Goal: Transaction & Acquisition: Purchase product/service

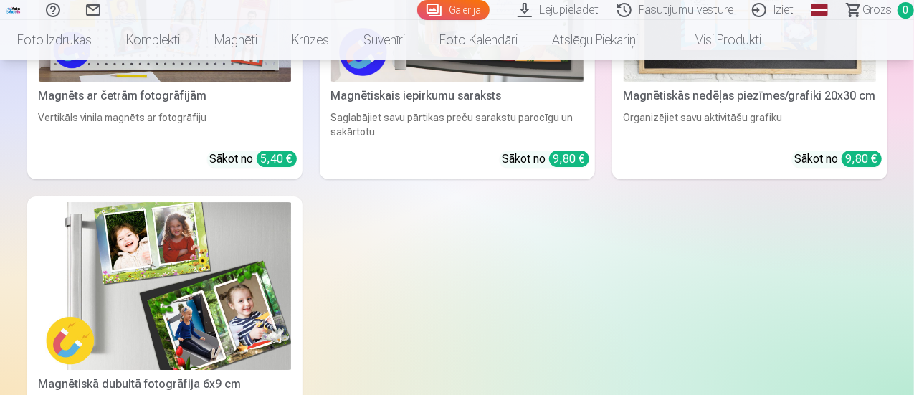
scroll to position [4876, 0]
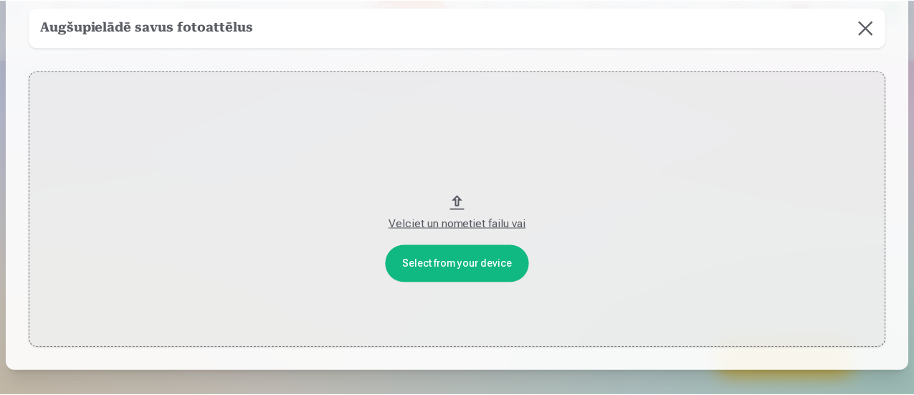
scroll to position [0, 0]
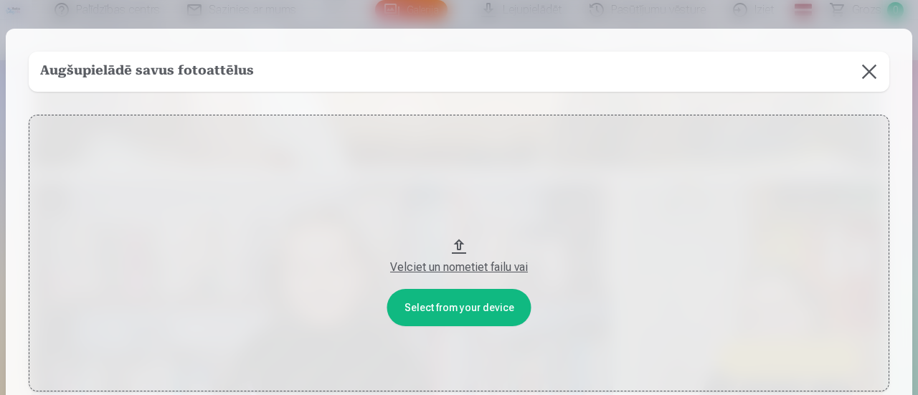
click at [861, 70] on button at bounding box center [869, 72] width 40 height 40
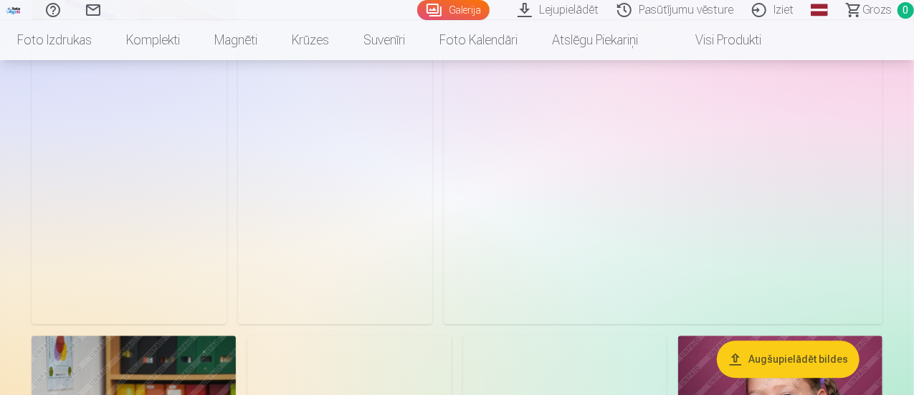
scroll to position [1092, 0]
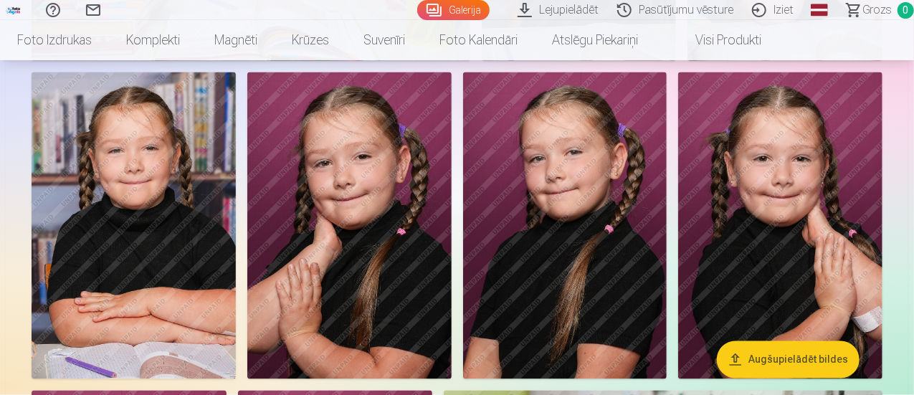
click at [555, 13] on link "Lejupielādēt" at bounding box center [561, 10] width 100 height 20
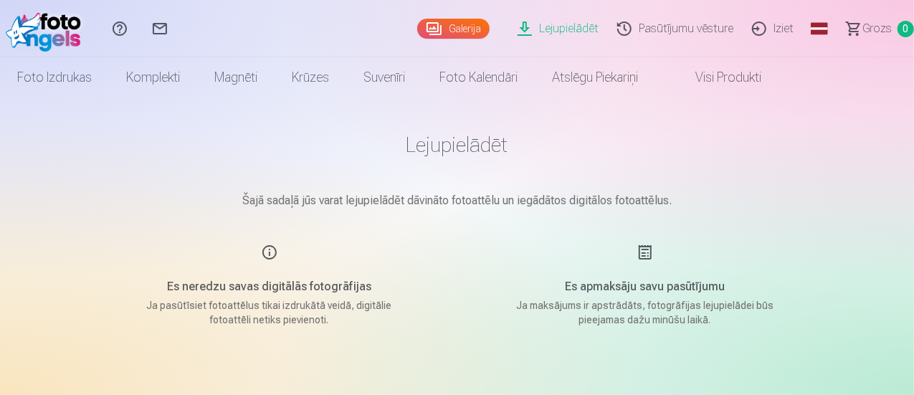
click at [427, 29] on link "Galerija" at bounding box center [453, 29] width 72 height 20
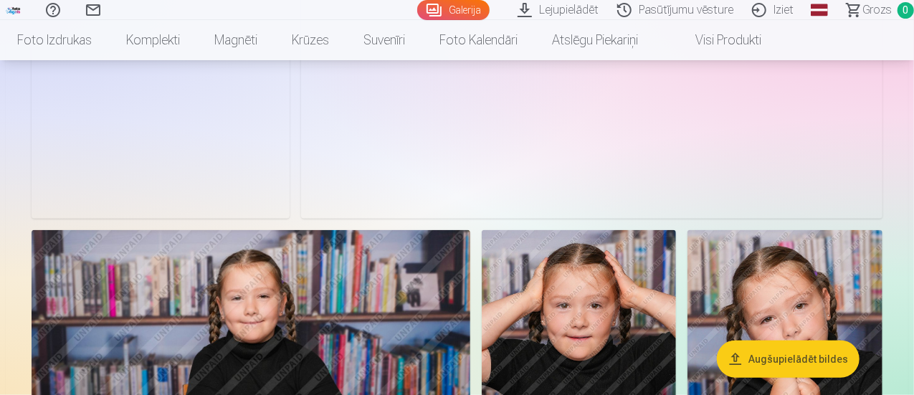
scroll to position [502, 0]
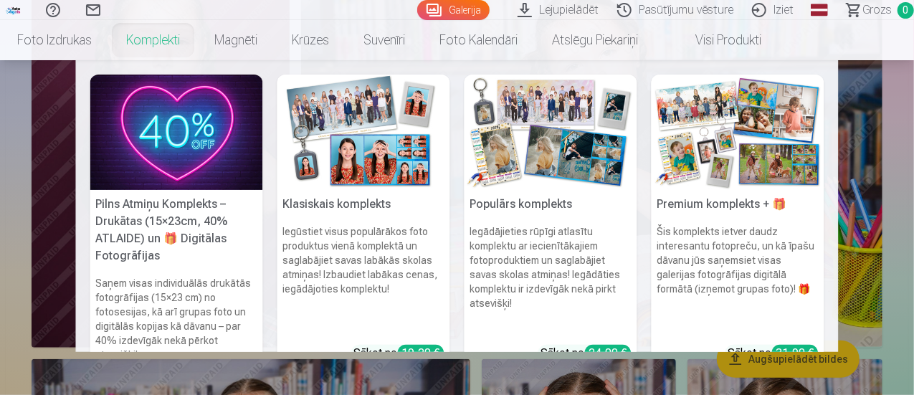
click at [197, 41] on link "Komplekti" at bounding box center [153, 40] width 88 height 40
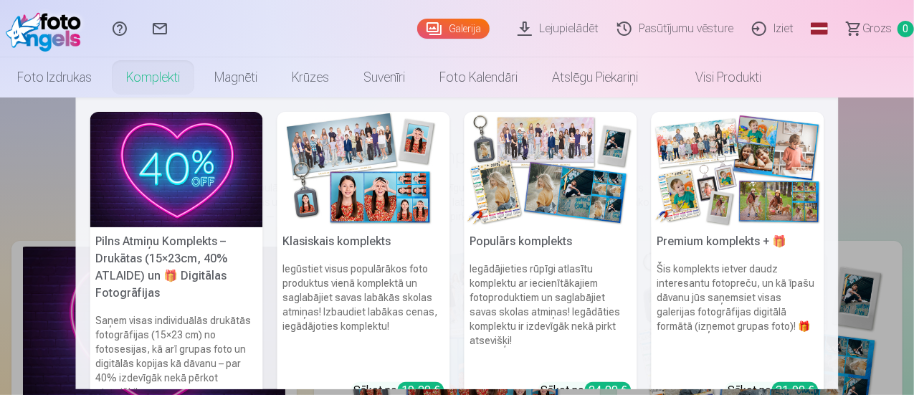
click at [197, 80] on link "Komplekti" at bounding box center [153, 77] width 88 height 40
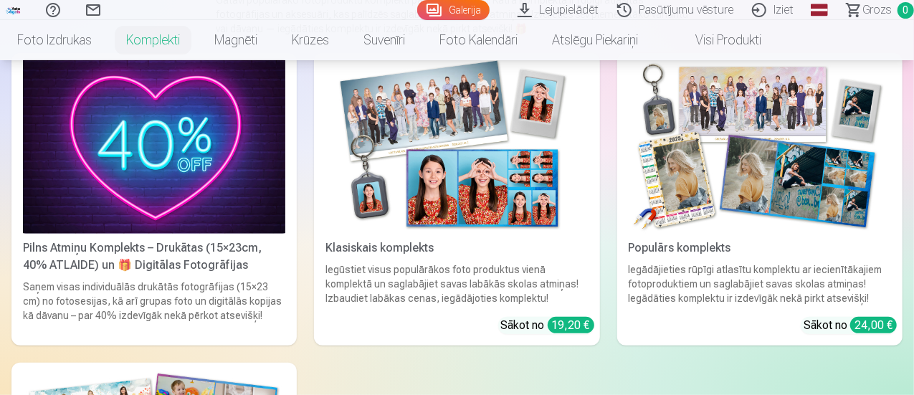
scroll to position [215, 0]
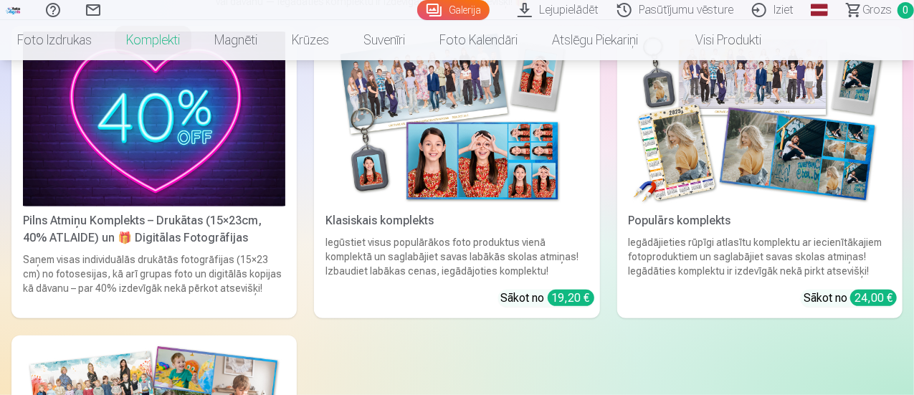
click at [320, 212] on div "Klasiskais komplekts" at bounding box center [457, 220] width 274 height 17
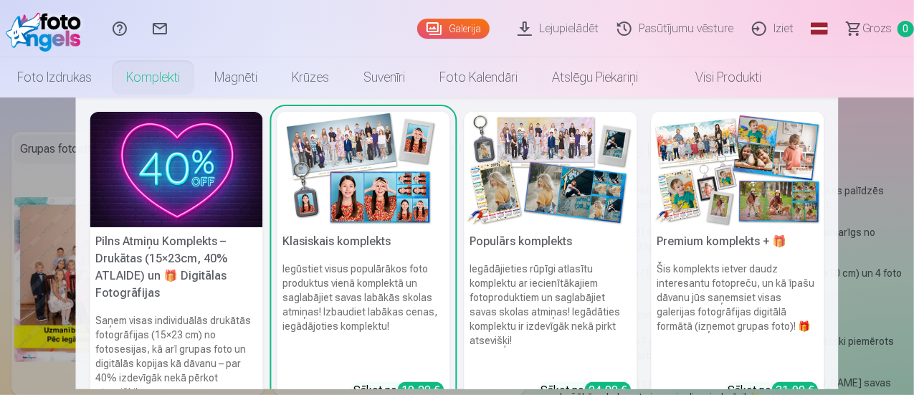
click at [197, 89] on link "Komplekti" at bounding box center [153, 77] width 88 height 40
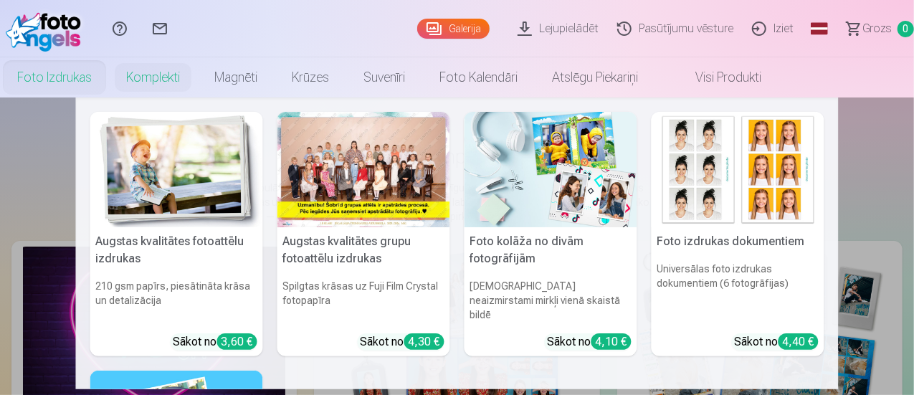
click at [109, 80] on link "Foto izdrukas" at bounding box center [54, 77] width 109 height 40
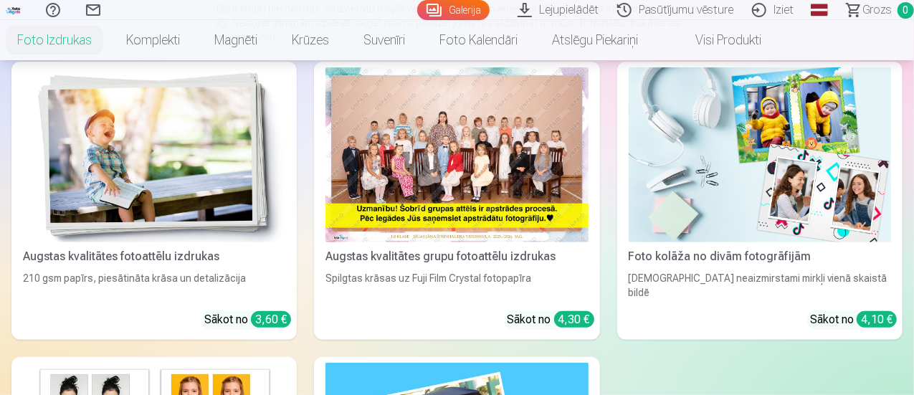
scroll to position [215, 0]
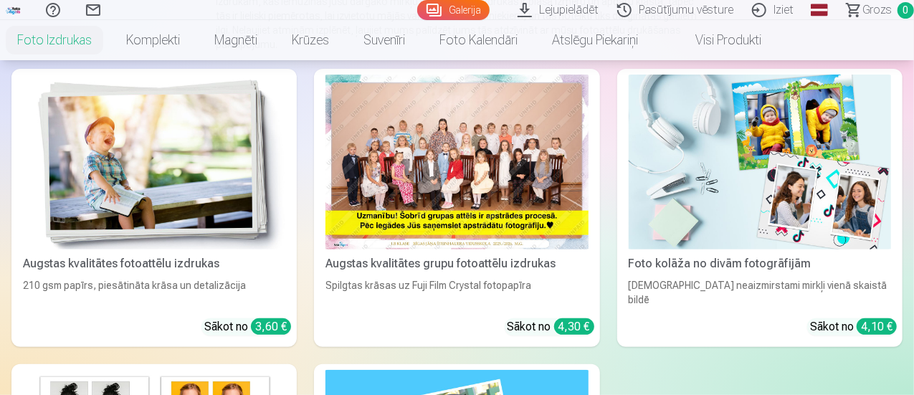
click at [320, 255] on div "Augstas kvalitātes grupu fotoattēlu izdrukas" at bounding box center [457, 263] width 274 height 17
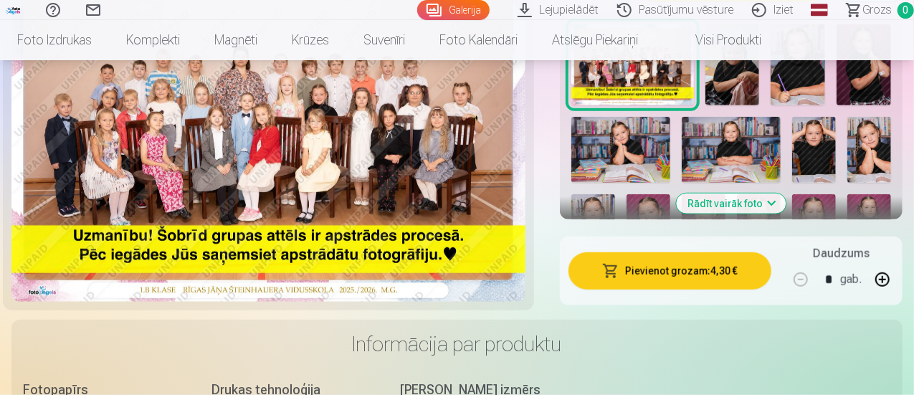
scroll to position [574, 0]
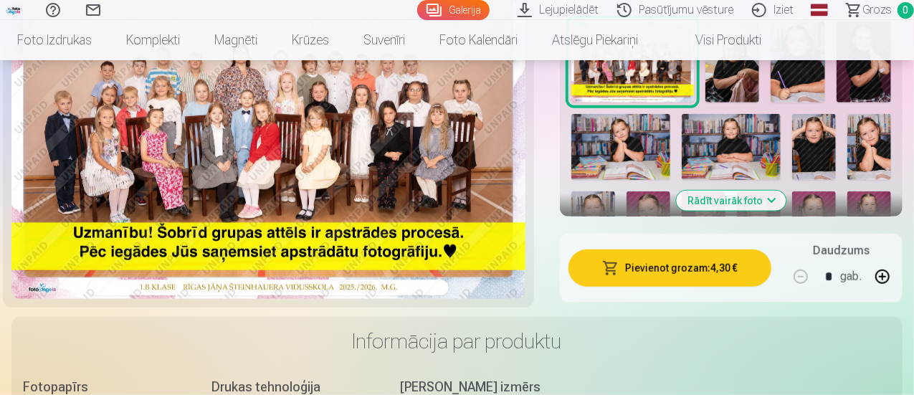
click at [655, 254] on button "Pievienot grozam : 4,30 €" at bounding box center [670, 268] width 203 height 37
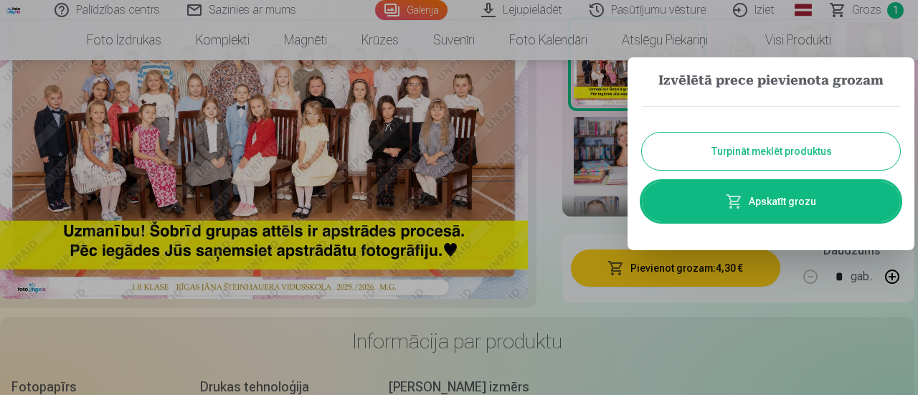
click at [769, 154] on button "Turpināt meklēt produktus" at bounding box center [771, 151] width 258 height 37
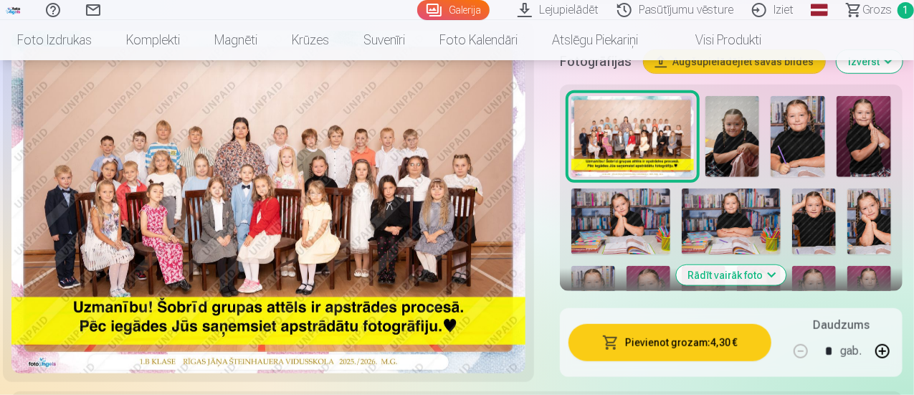
scroll to position [430, 0]
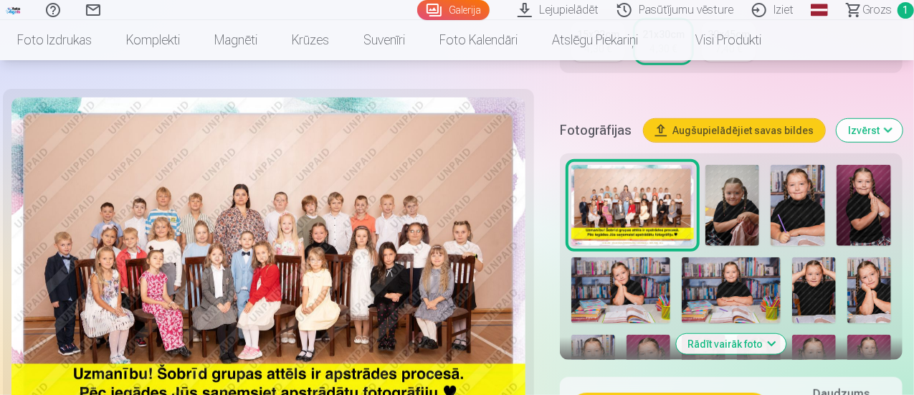
click at [799, 196] on img at bounding box center [798, 206] width 55 height 82
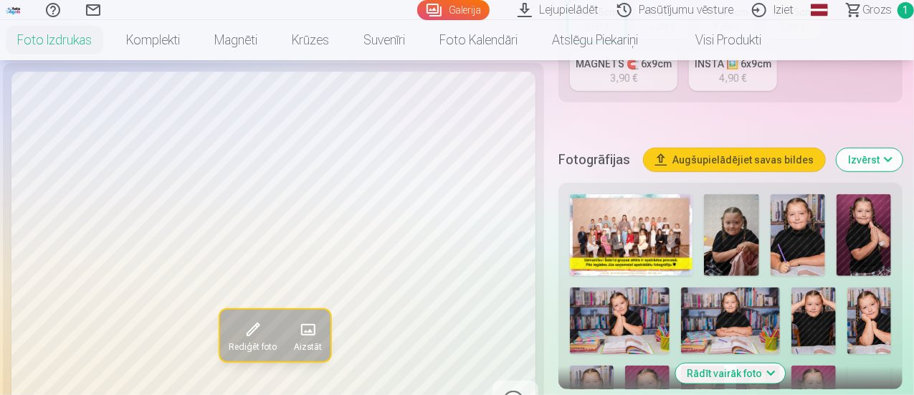
scroll to position [430, 0]
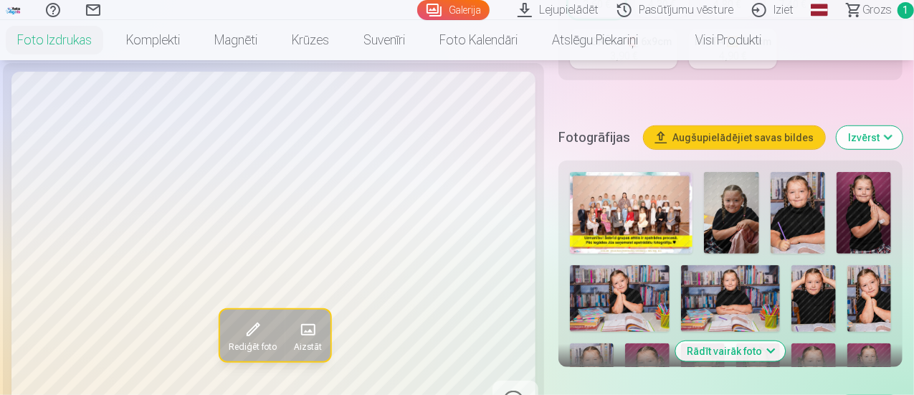
click at [635, 294] on img at bounding box center [619, 298] width 99 height 66
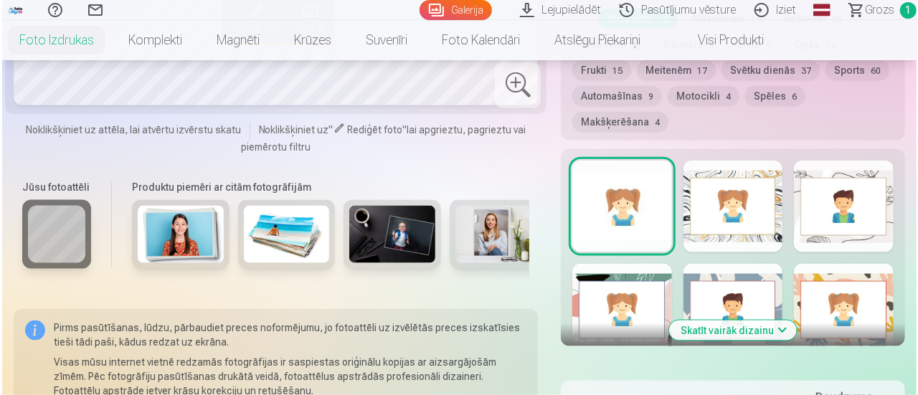
scroll to position [932, 0]
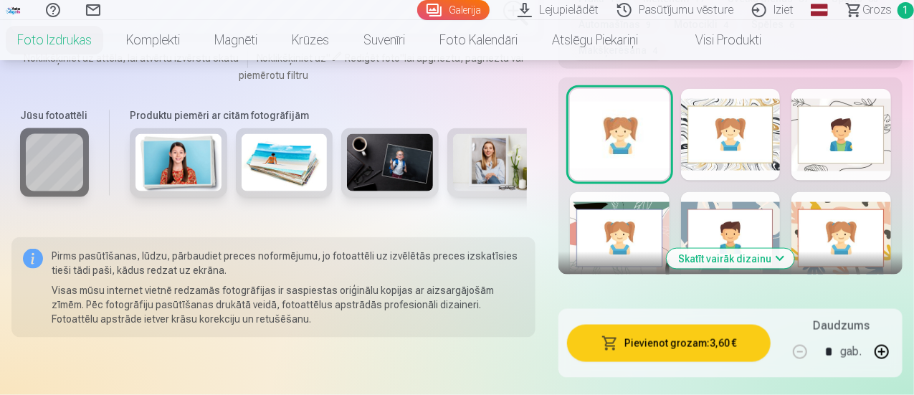
click at [672, 325] on button "Pievienot grozam : 3,60 €" at bounding box center [669, 343] width 204 height 37
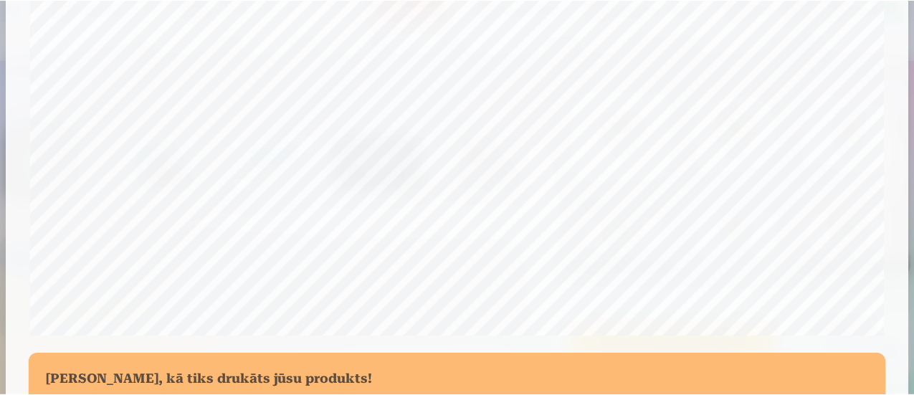
scroll to position [626, 0]
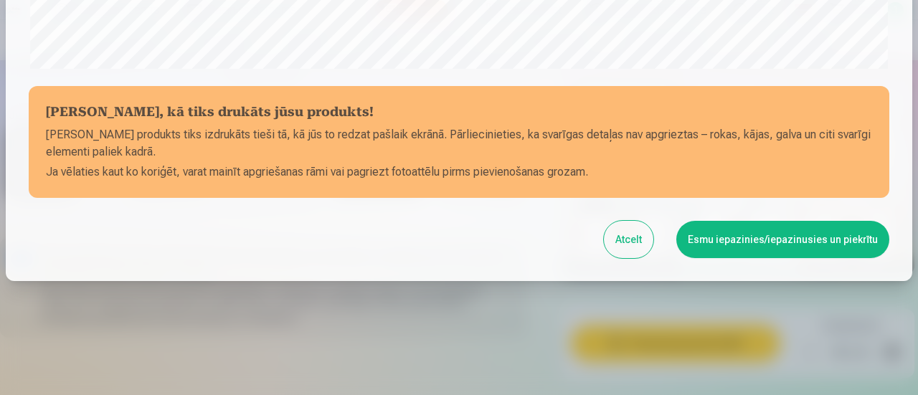
click at [748, 244] on button "Esmu iepazinies/iepazinusies un piekrītu" at bounding box center [782, 239] width 213 height 37
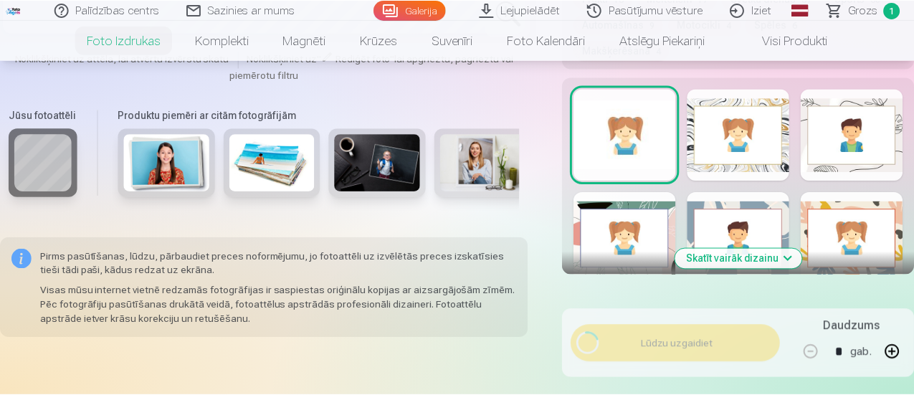
scroll to position [624, 0]
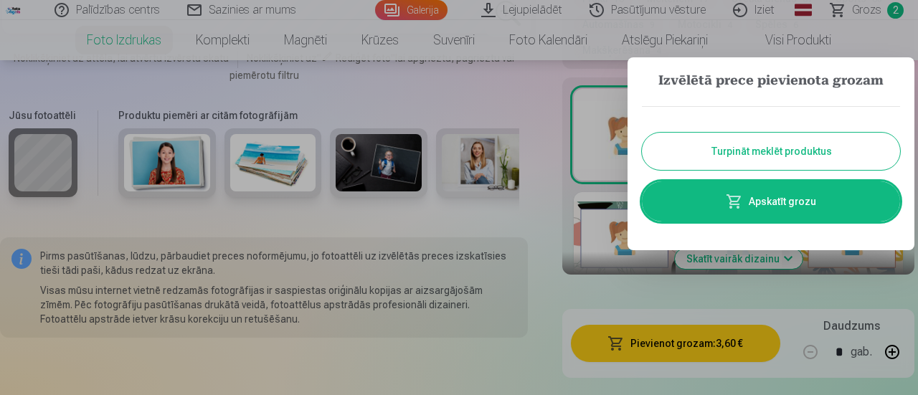
click at [731, 153] on button "Turpināt meklēt produktus" at bounding box center [771, 151] width 258 height 37
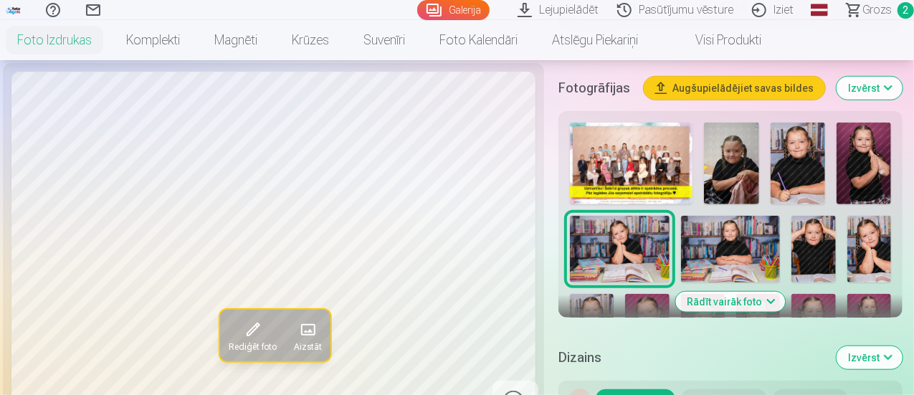
scroll to position [574, 0]
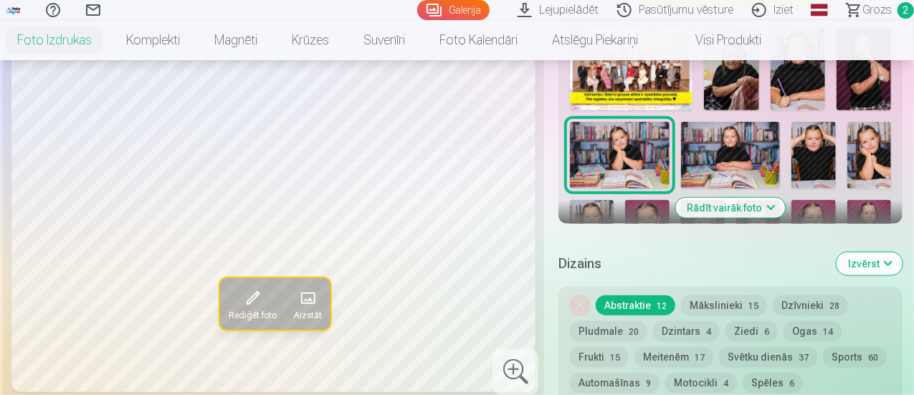
click at [726, 198] on button "Rādīt vairāk foto" at bounding box center [731, 208] width 110 height 20
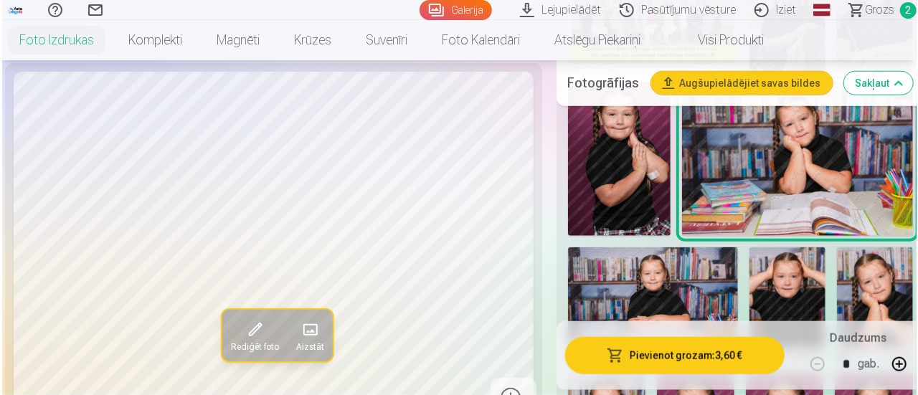
scroll to position [717, 0]
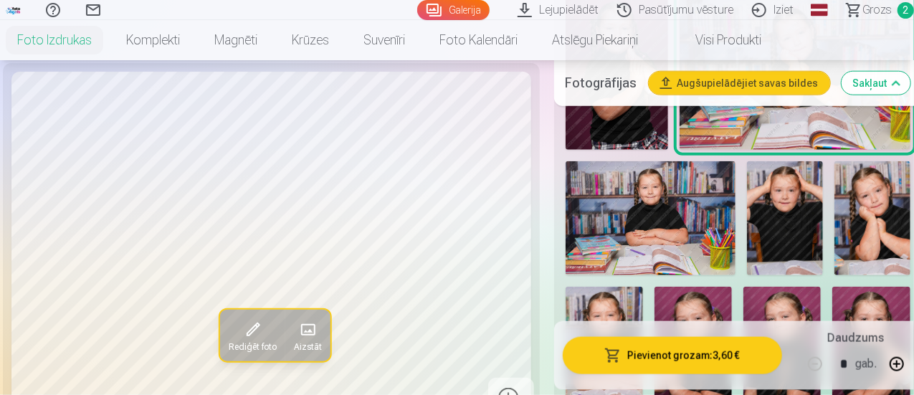
click at [620, 214] on img at bounding box center [651, 217] width 171 height 113
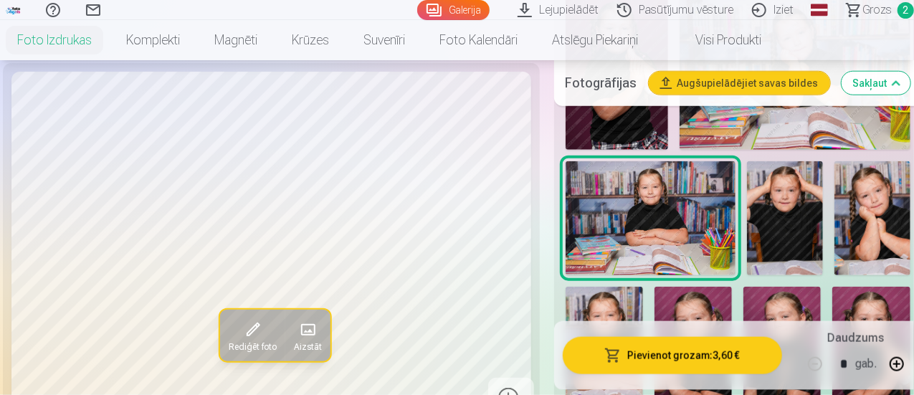
click at [667, 358] on button "Pievienot grozam : 3,60 €" at bounding box center [672, 354] width 219 height 37
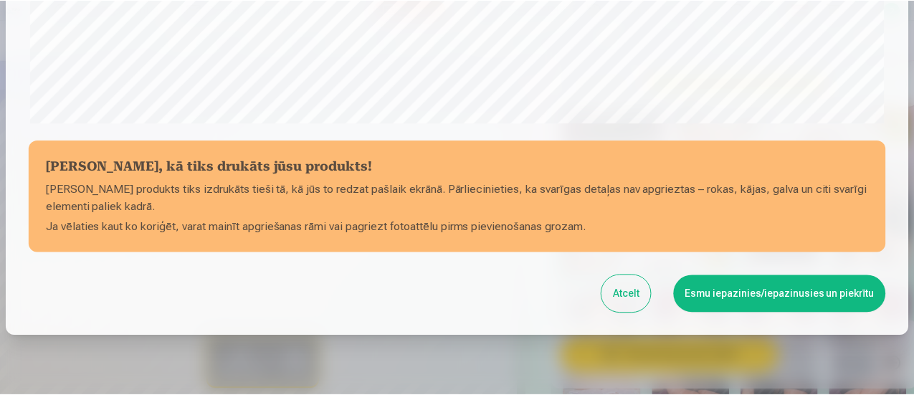
scroll to position [626, 0]
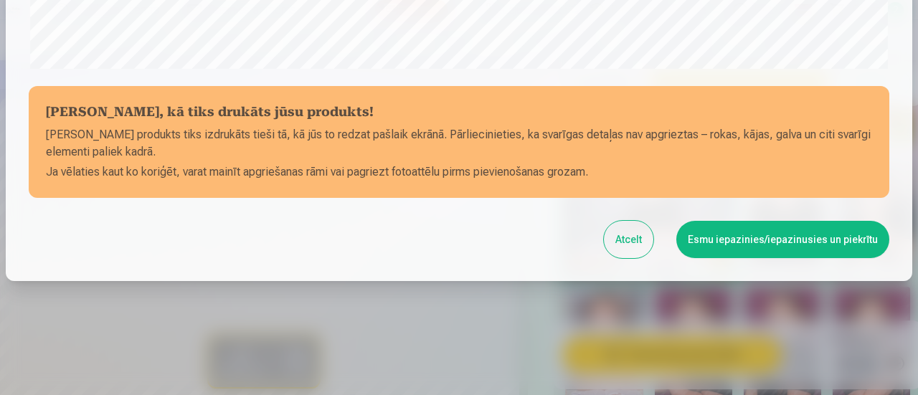
click at [744, 240] on button "Esmu iepazinies/iepazinusies un piekrītu" at bounding box center [782, 239] width 213 height 37
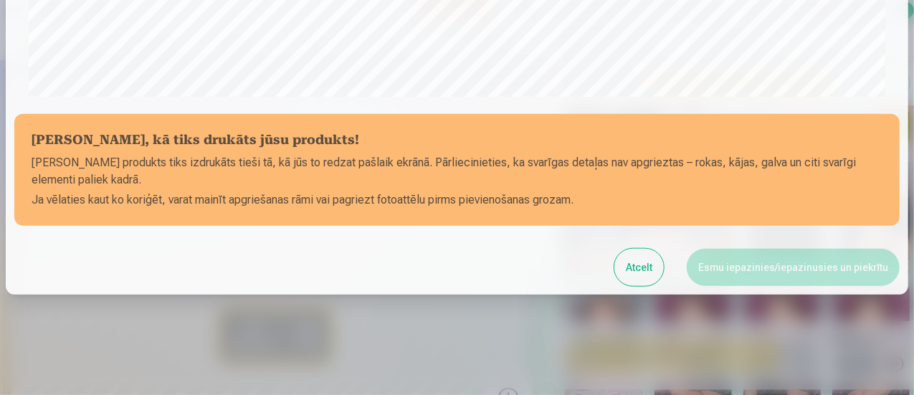
scroll to position [624, 0]
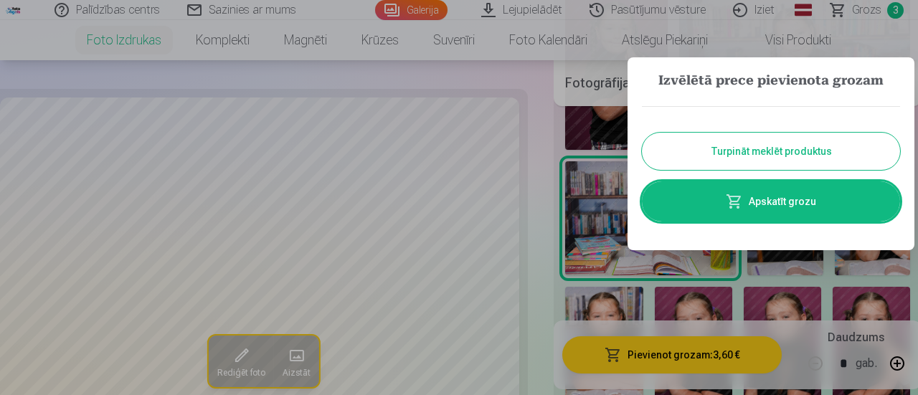
click at [753, 150] on button "Turpināt meklēt produktus" at bounding box center [771, 151] width 258 height 37
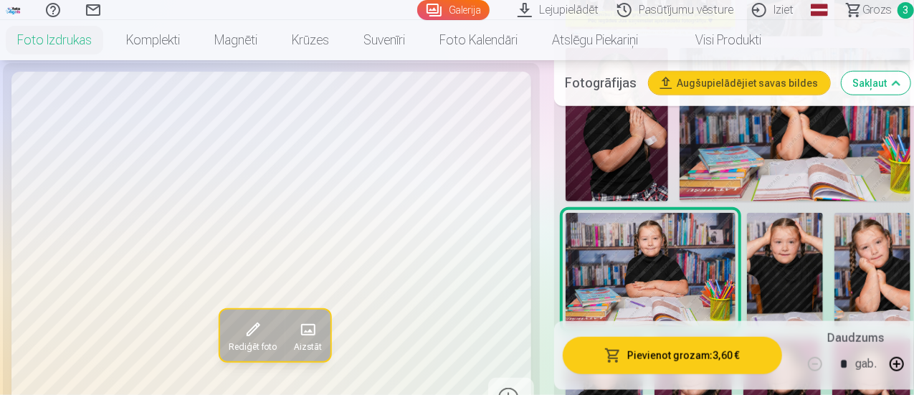
scroll to position [789, 0]
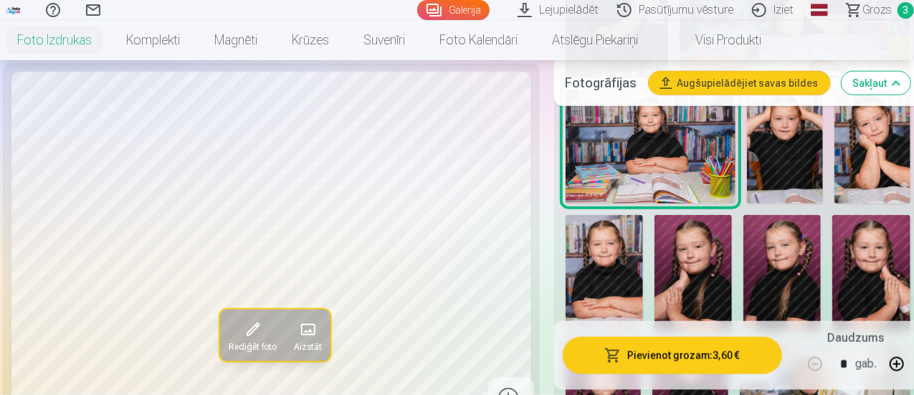
click at [613, 265] on img at bounding box center [604, 273] width 77 height 116
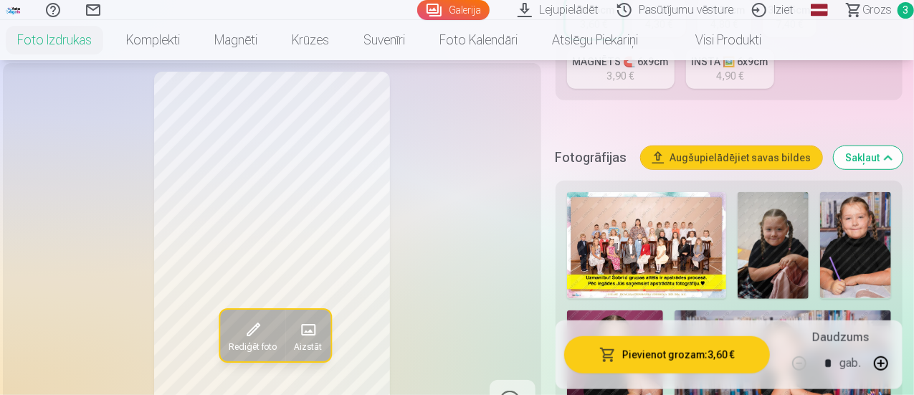
scroll to position [287, 0]
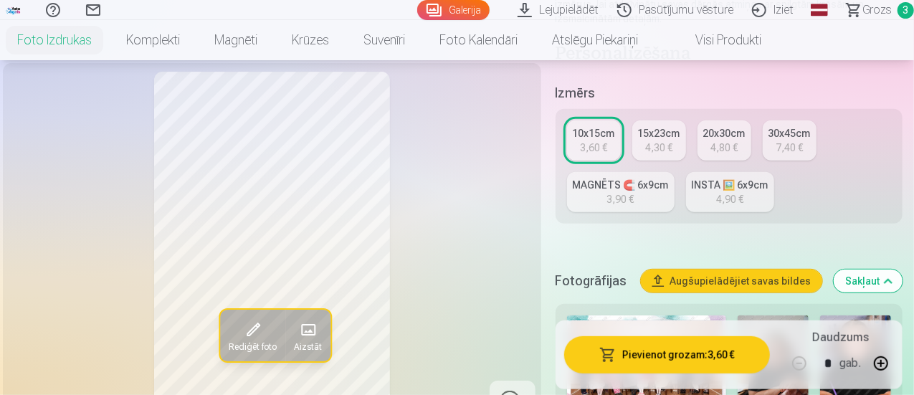
click at [642, 178] on div "MAGNĒTS 🧲 6x9cm" at bounding box center [621, 185] width 96 height 14
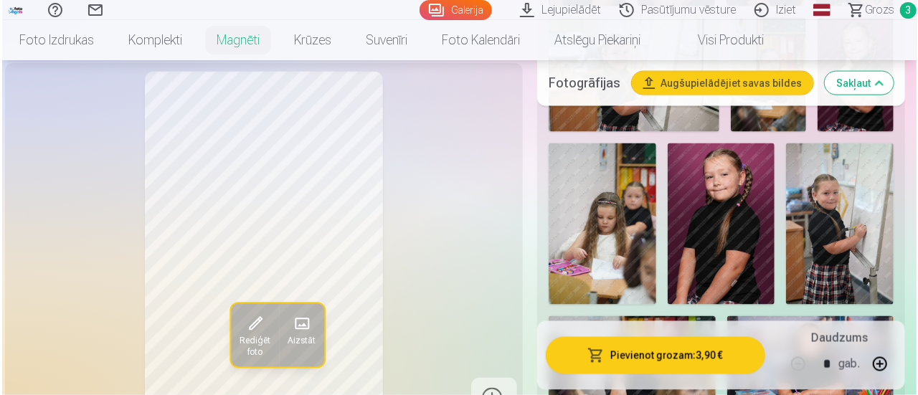
scroll to position [1076, 0]
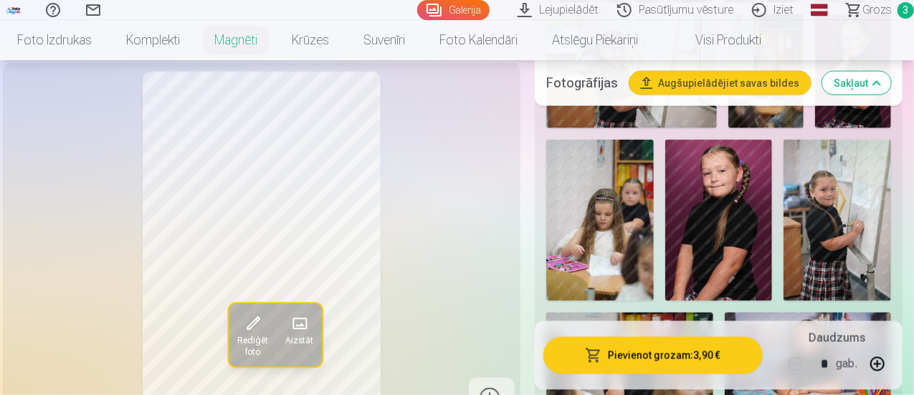
click at [647, 362] on button "Pievienot grozam : 3,90 €" at bounding box center [653, 354] width 219 height 37
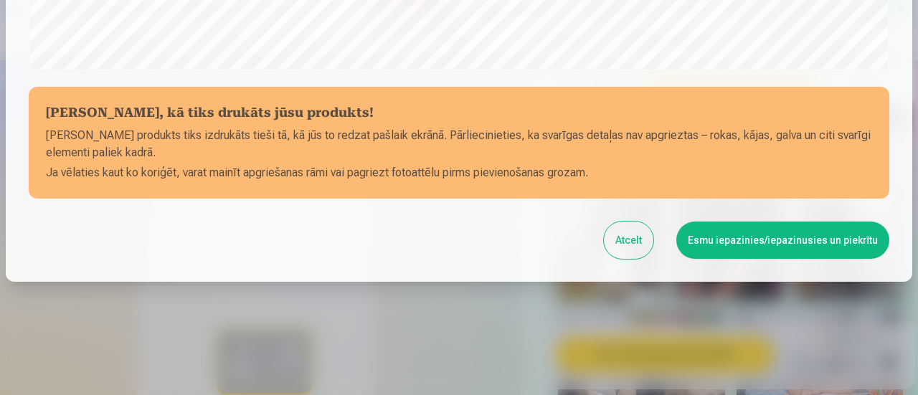
scroll to position [626, 0]
click at [772, 240] on button "Esmu iepazinies/iepazinusies un piekrītu" at bounding box center [782, 239] width 213 height 37
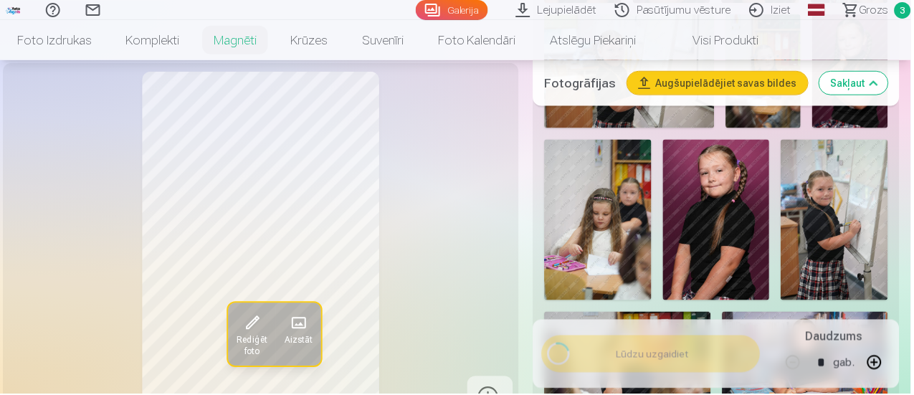
scroll to position [624, 0]
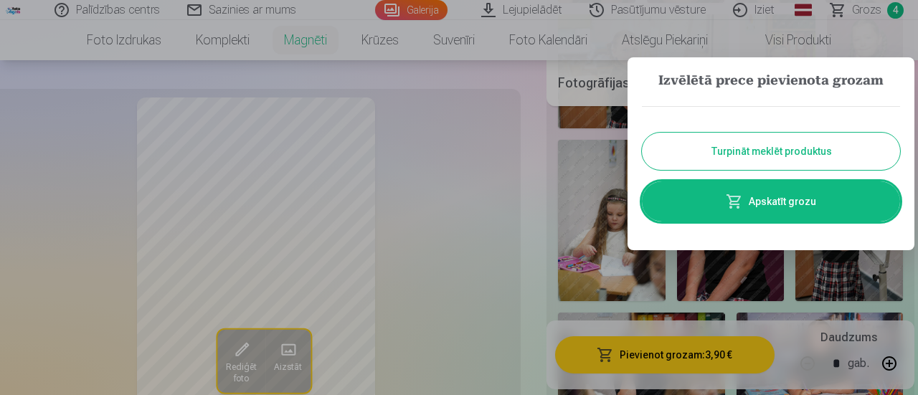
click at [718, 144] on button "Turpināt meklēt produktus" at bounding box center [771, 151] width 258 height 37
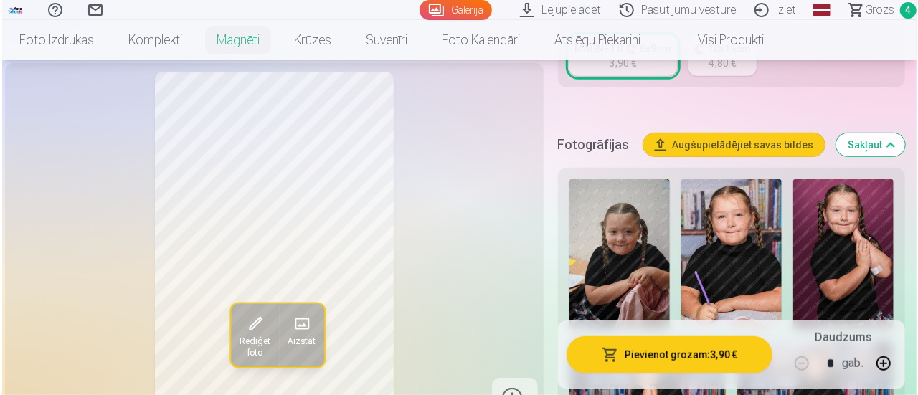
scroll to position [359, 0]
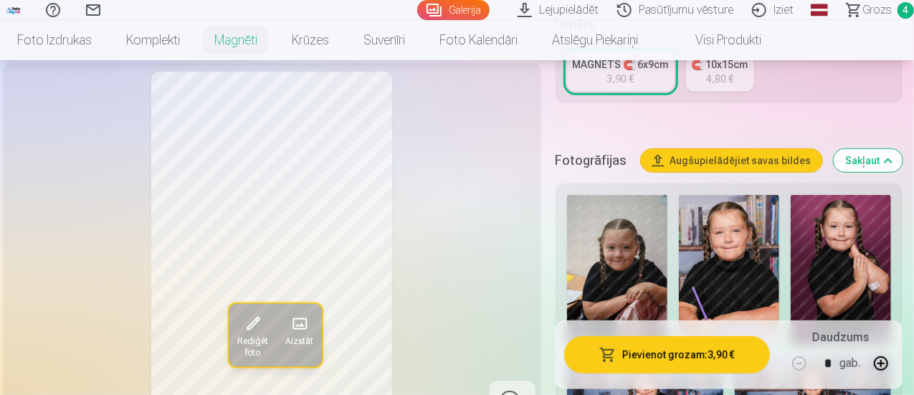
click at [755, 283] on img at bounding box center [729, 270] width 100 height 151
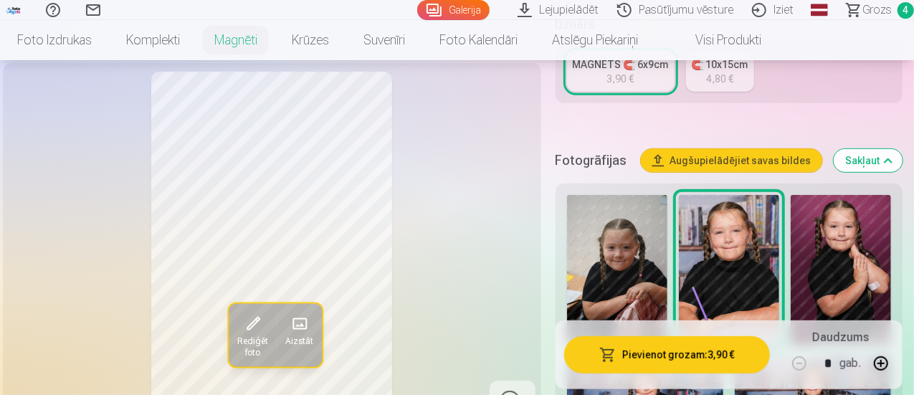
click at [688, 361] on button "Pievienot grozam : 3,90 €" at bounding box center [667, 354] width 206 height 37
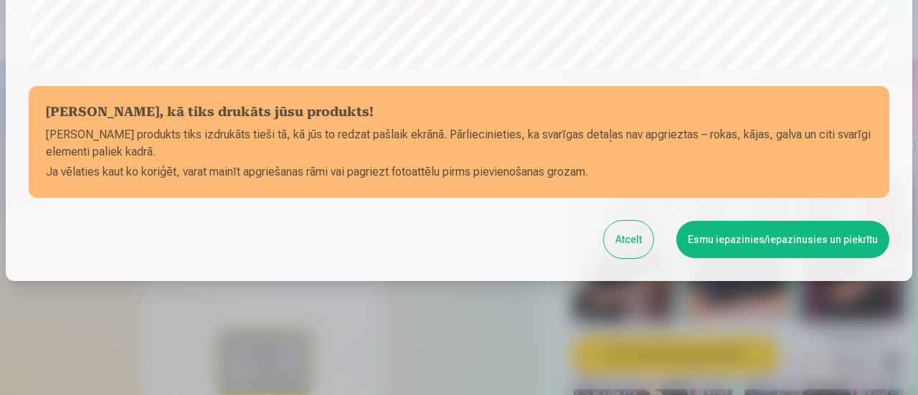
click at [779, 245] on button "Esmu iepazinies/iepazinusies un piekrītu" at bounding box center [782, 239] width 213 height 37
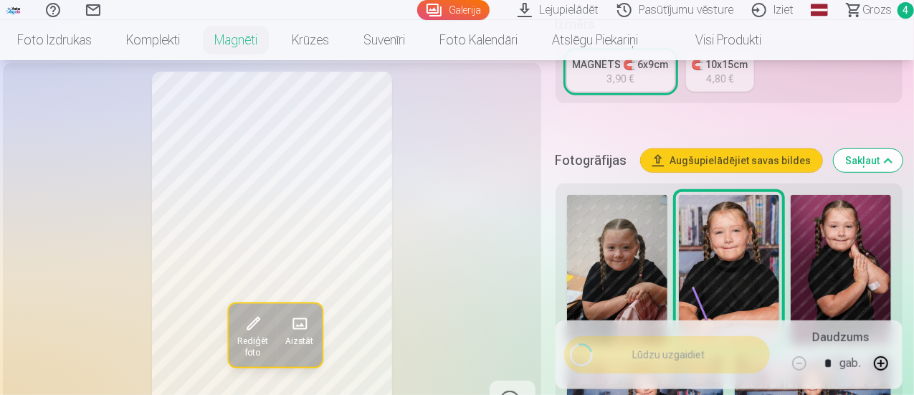
scroll to position [624, 0]
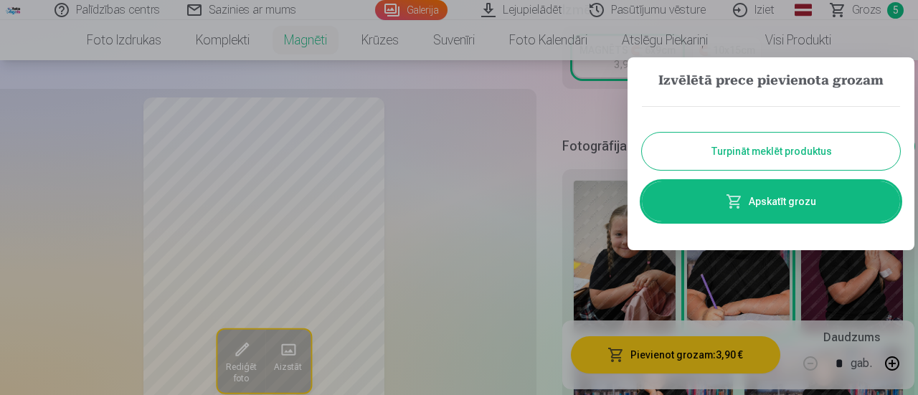
click at [747, 202] on link "Apskatīt grozu" at bounding box center [771, 201] width 258 height 40
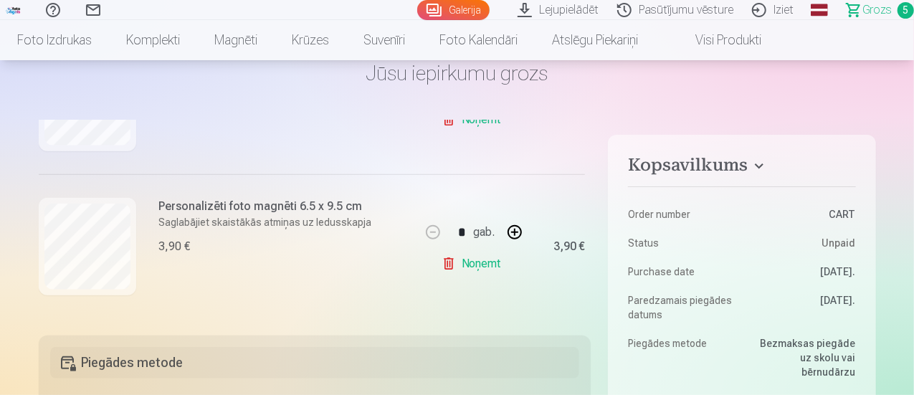
scroll to position [700, 0]
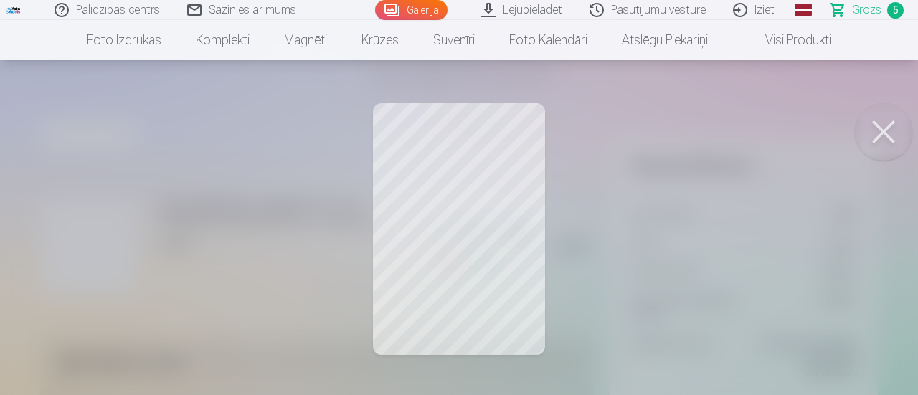
click at [884, 123] on button at bounding box center [883, 131] width 57 height 57
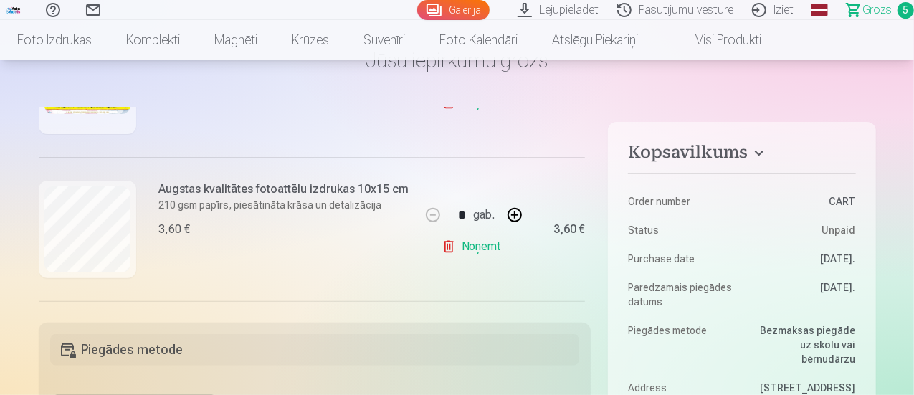
scroll to position [72, 0]
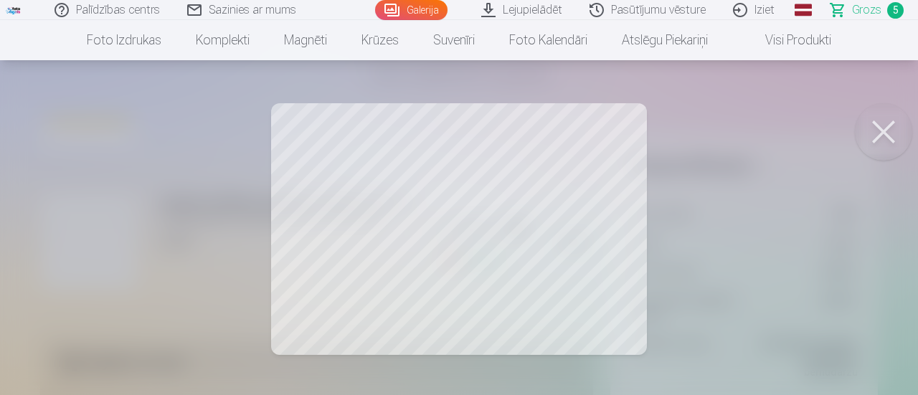
click at [873, 133] on button at bounding box center [883, 131] width 57 height 57
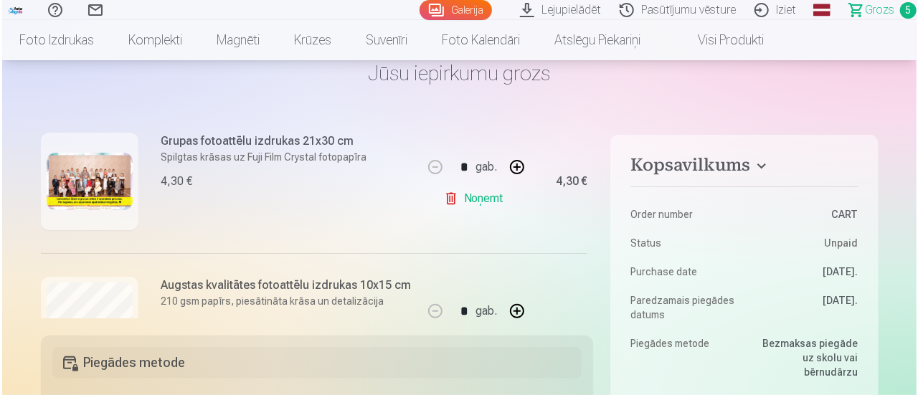
scroll to position [126, 0]
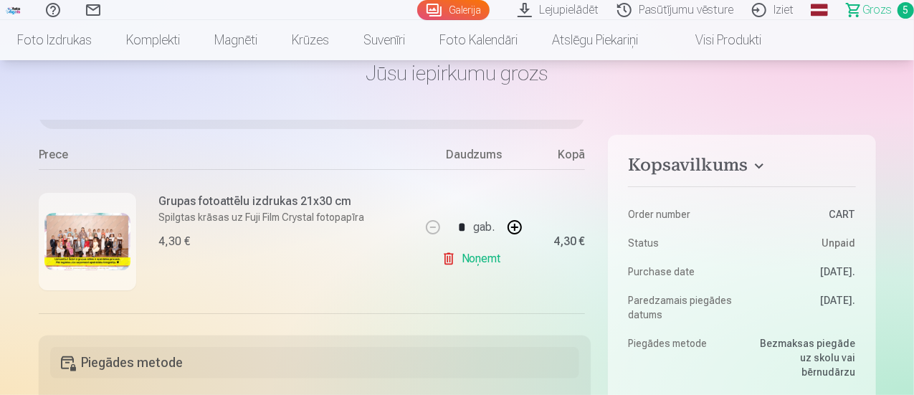
click at [105, 246] on img at bounding box center [87, 241] width 86 height 57
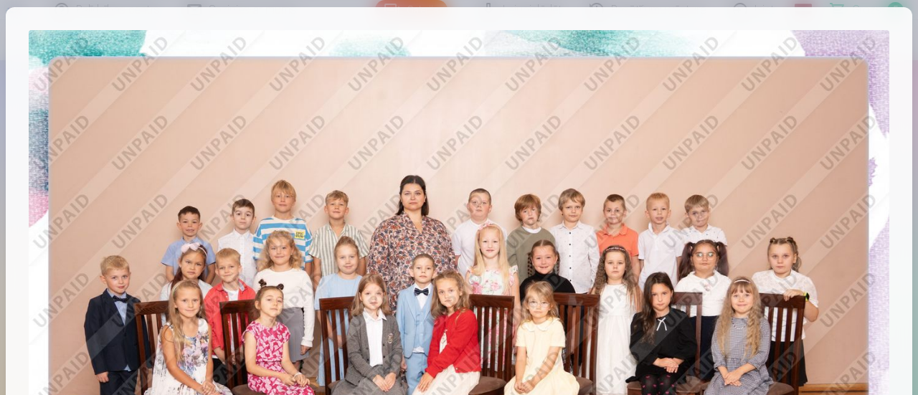
scroll to position [0, 0]
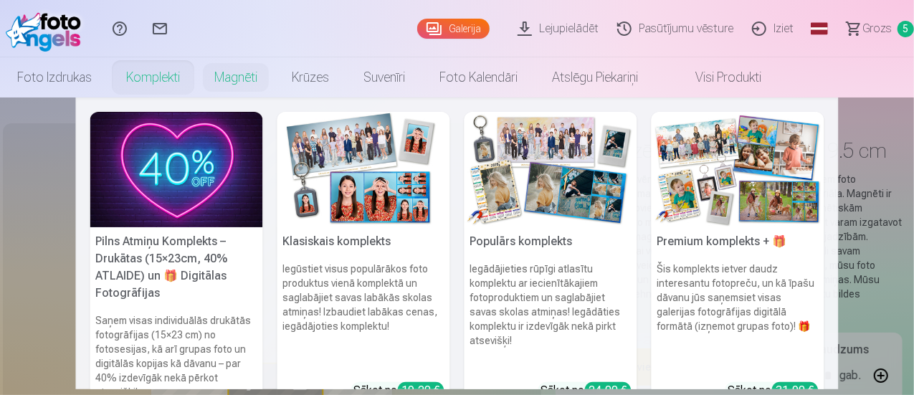
click at [197, 77] on link "Komplekti" at bounding box center [153, 77] width 88 height 40
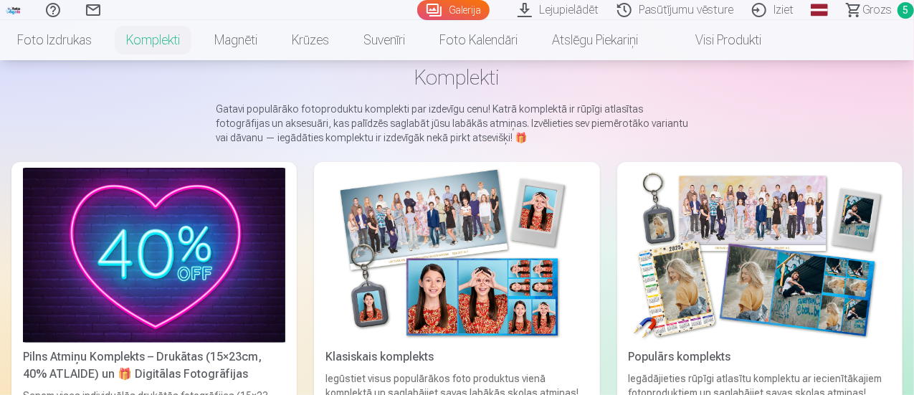
scroll to position [143, 0]
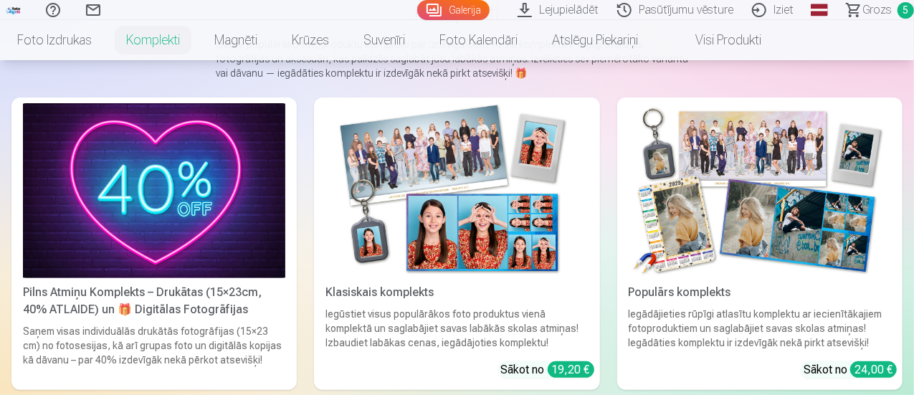
click at [871, 4] on span "Grozs" at bounding box center [877, 9] width 29 height 17
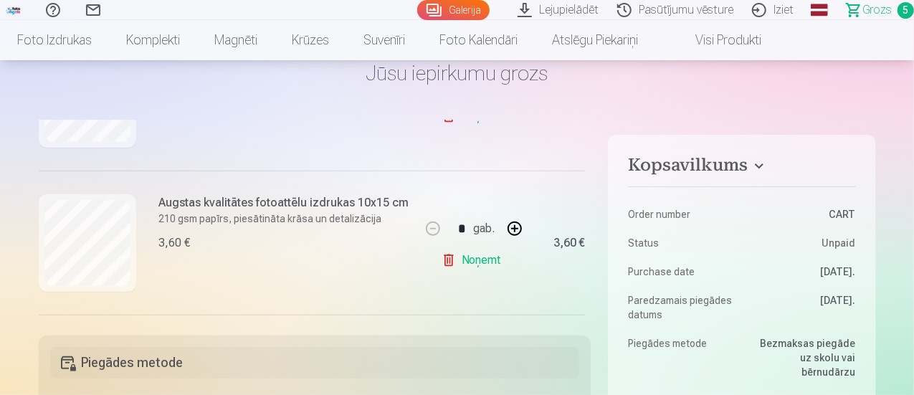
scroll to position [341, 0]
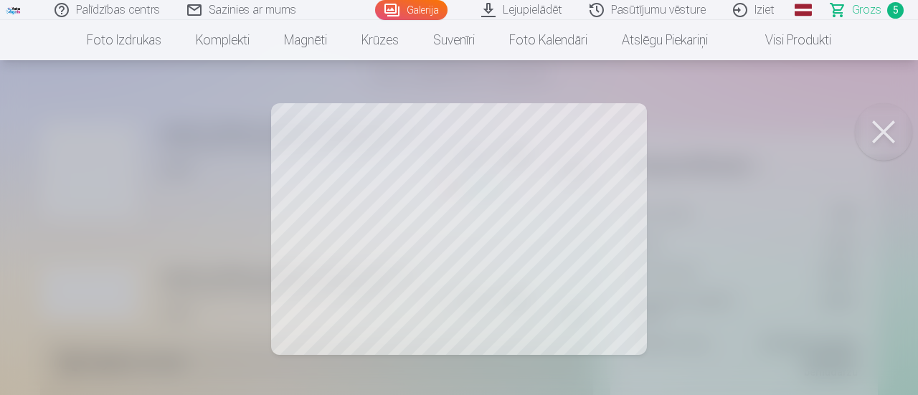
click at [886, 130] on button at bounding box center [883, 131] width 57 height 57
click at [889, 128] on button at bounding box center [883, 131] width 57 height 57
click at [882, 122] on button at bounding box center [883, 131] width 57 height 57
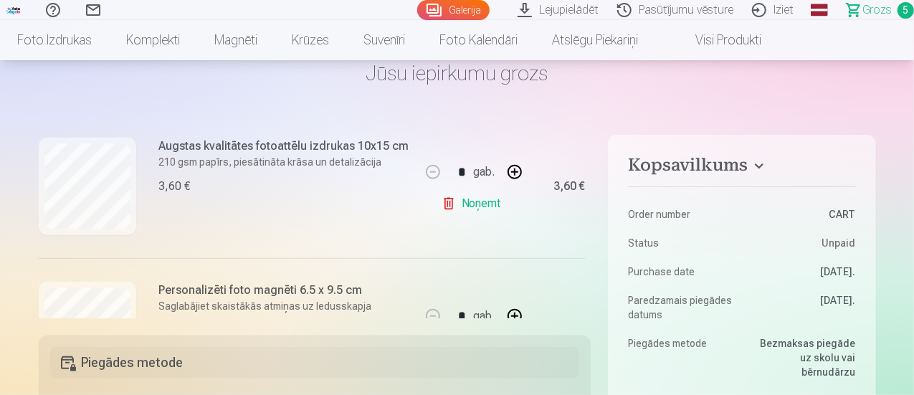
scroll to position [485, 0]
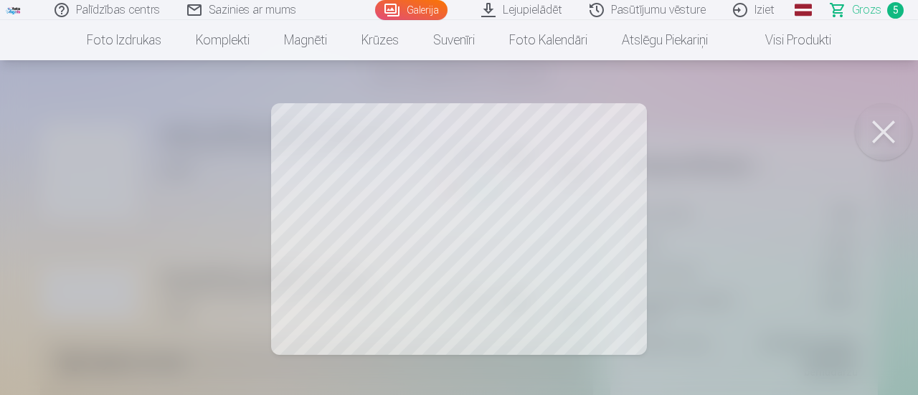
click at [882, 131] on button at bounding box center [883, 131] width 57 height 57
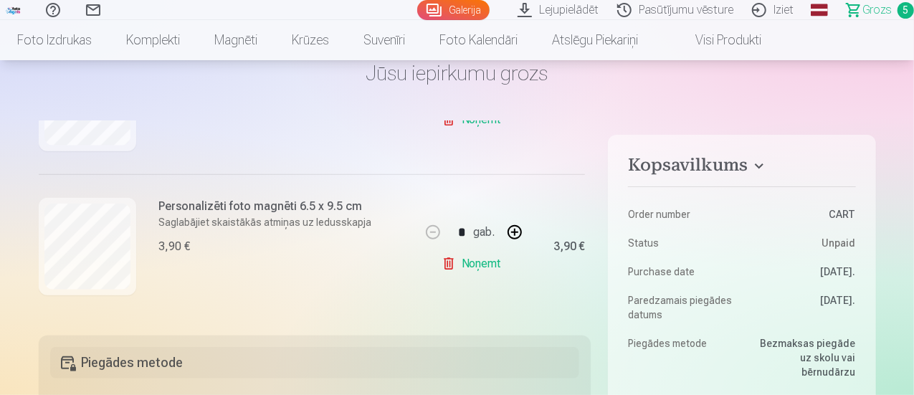
scroll to position [700, 0]
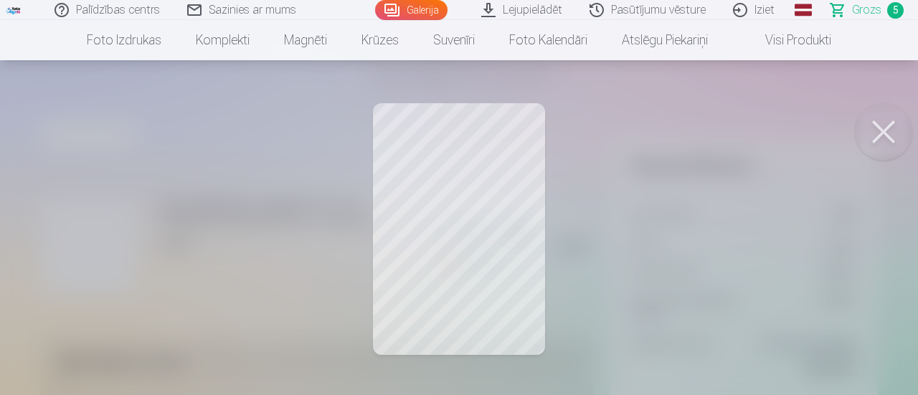
click at [886, 133] on button at bounding box center [883, 131] width 57 height 57
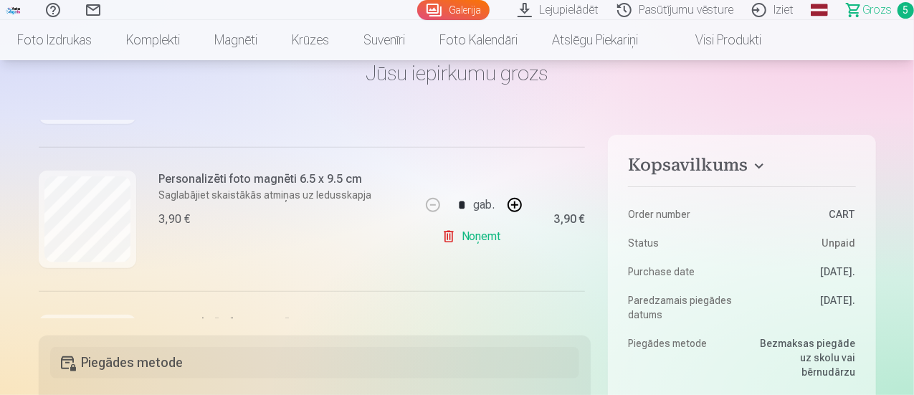
scroll to position [556, 0]
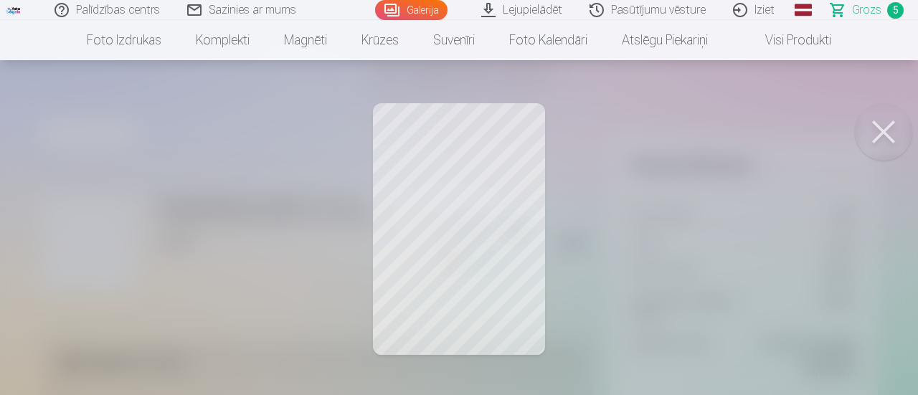
click at [887, 130] on button at bounding box center [883, 131] width 57 height 57
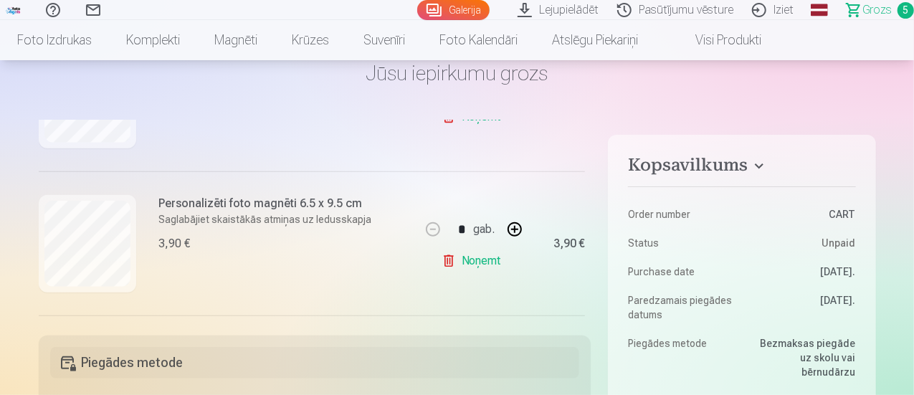
click at [458, 262] on link "Noņemt" at bounding box center [474, 261] width 65 height 29
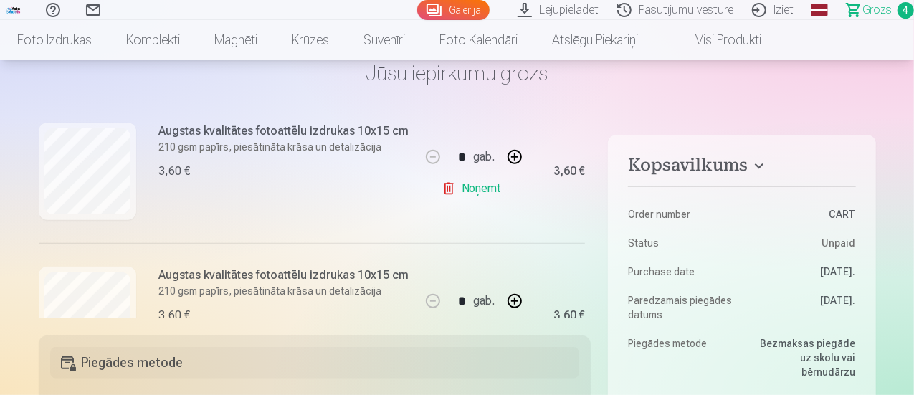
scroll to position [412, 0]
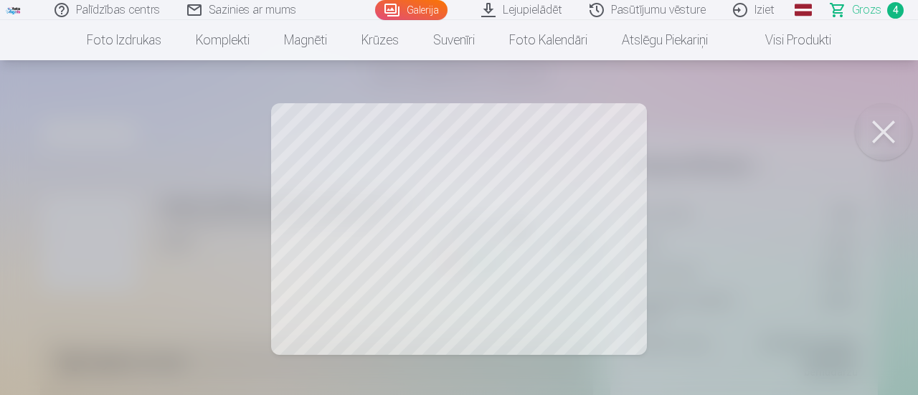
click at [887, 131] on button at bounding box center [883, 131] width 57 height 57
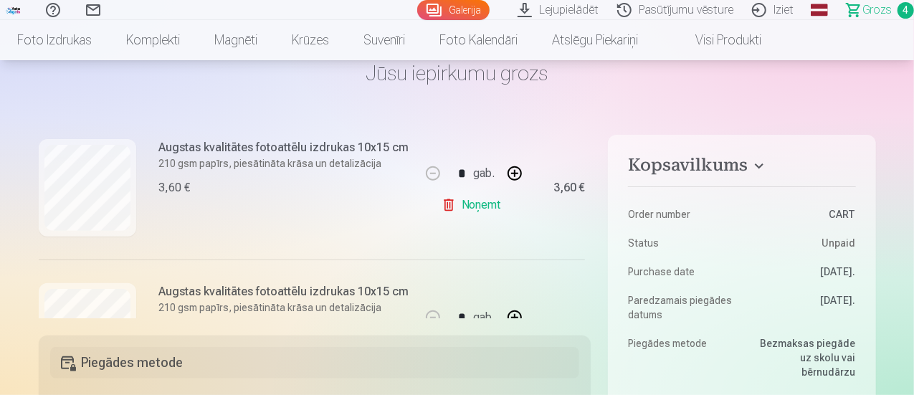
scroll to position [269, 0]
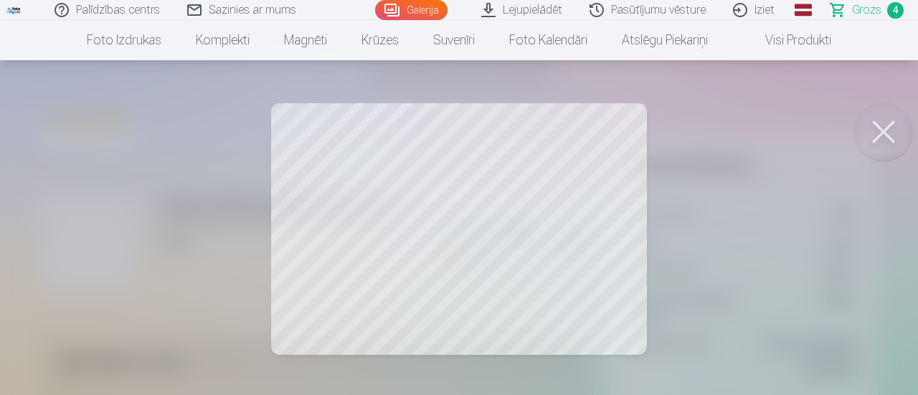
click at [894, 131] on button at bounding box center [883, 131] width 57 height 57
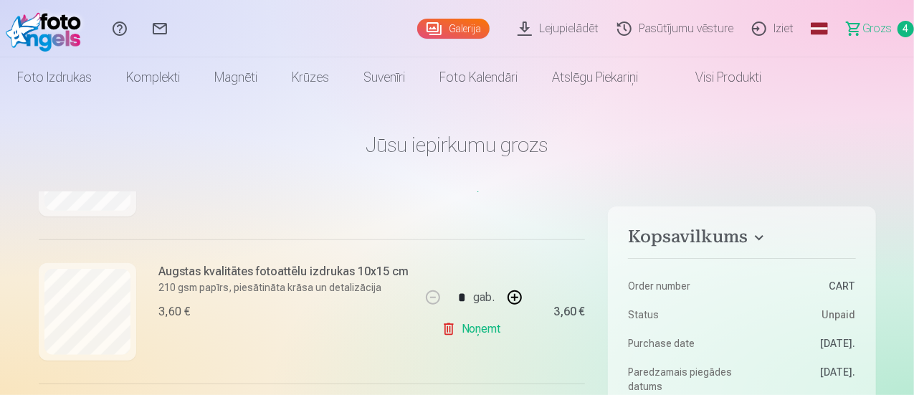
scroll to position [412, 0]
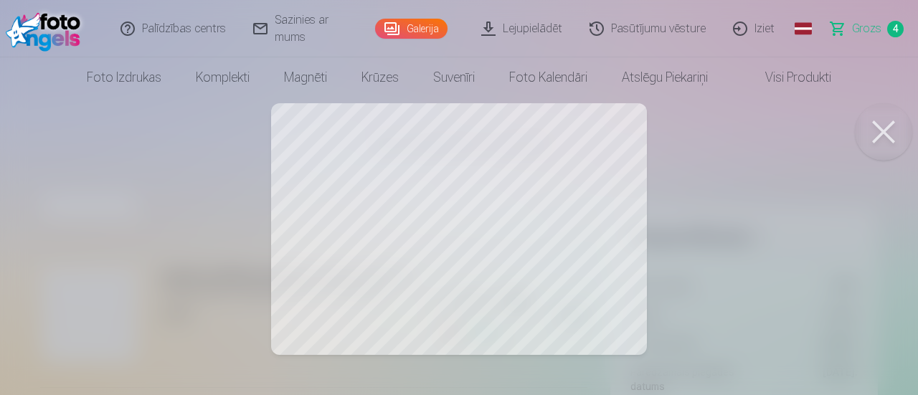
click at [885, 129] on button at bounding box center [883, 131] width 57 height 57
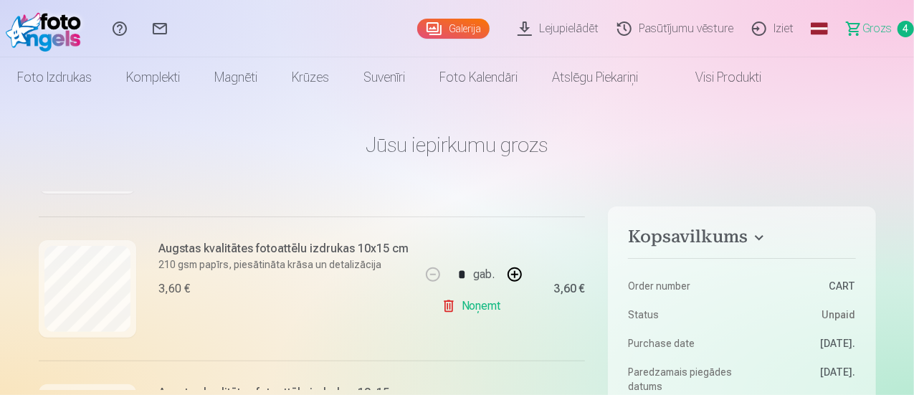
scroll to position [269, 0]
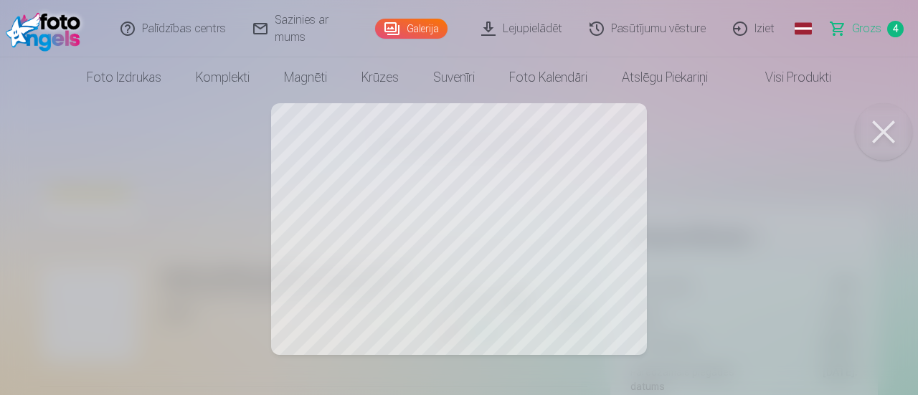
click at [891, 125] on button at bounding box center [883, 131] width 57 height 57
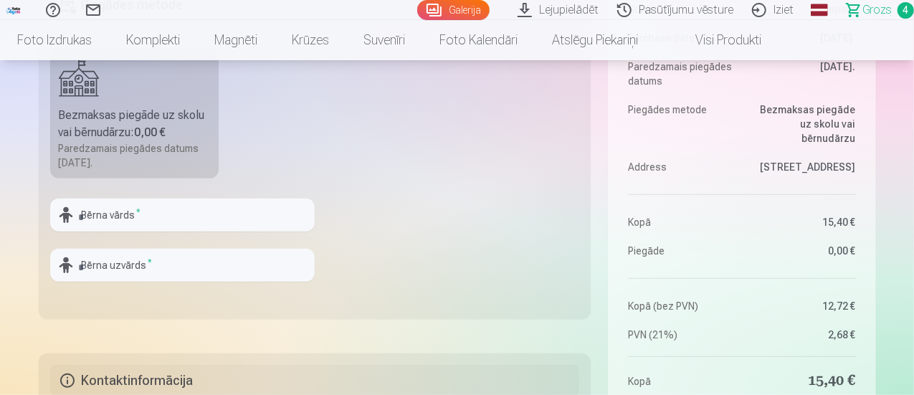
scroll to position [430, 0]
click at [114, 218] on input "text" at bounding box center [182, 214] width 265 height 33
type input "****"
click at [130, 265] on input "text" at bounding box center [182, 264] width 265 height 33
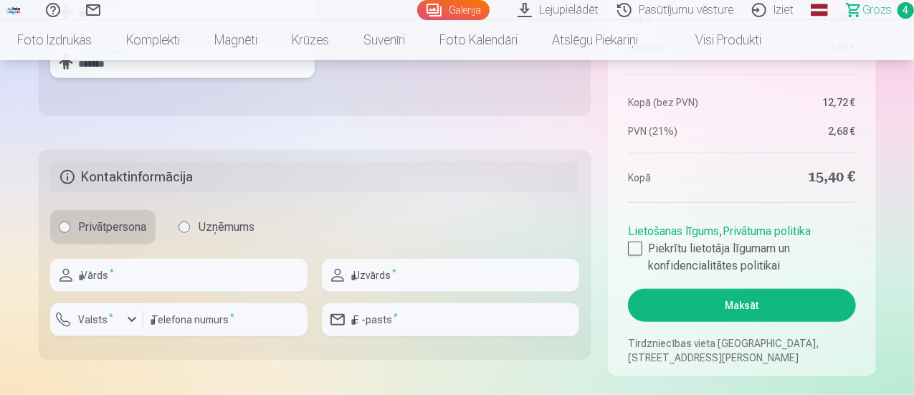
scroll to position [645, 0]
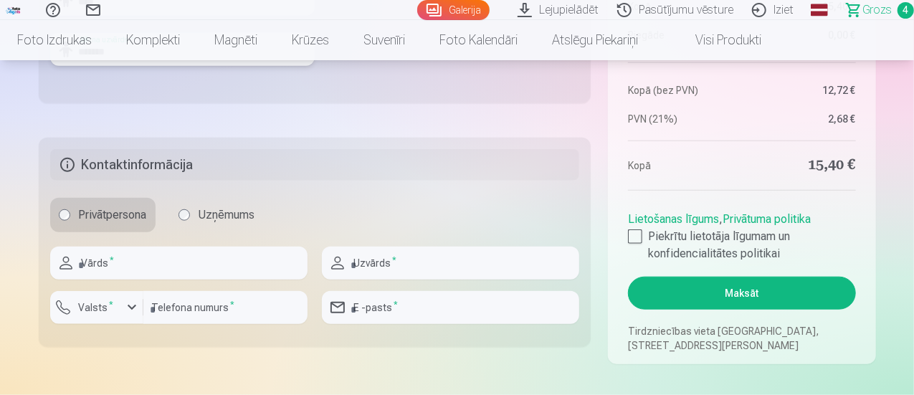
type input "*******"
click at [148, 264] on input "text" at bounding box center [178, 263] width 257 height 33
type input "*****"
type input "**********"
type input "********"
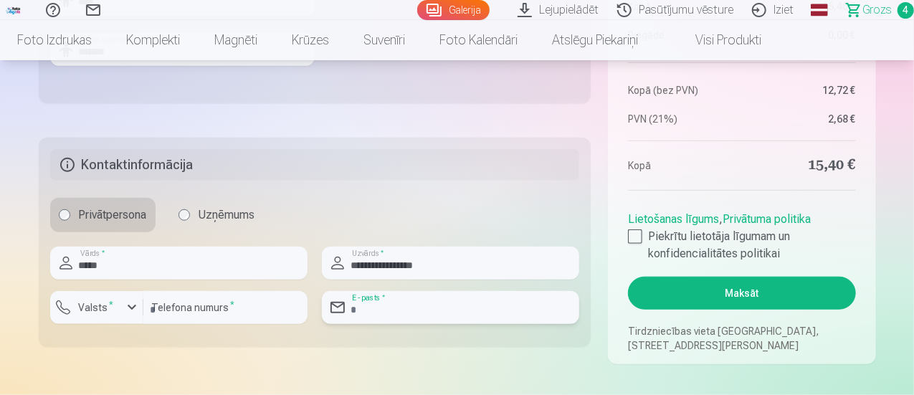
click at [414, 302] on input "email" at bounding box center [450, 307] width 257 height 33
type input "**********"
click at [642, 236] on div at bounding box center [635, 236] width 14 height 14
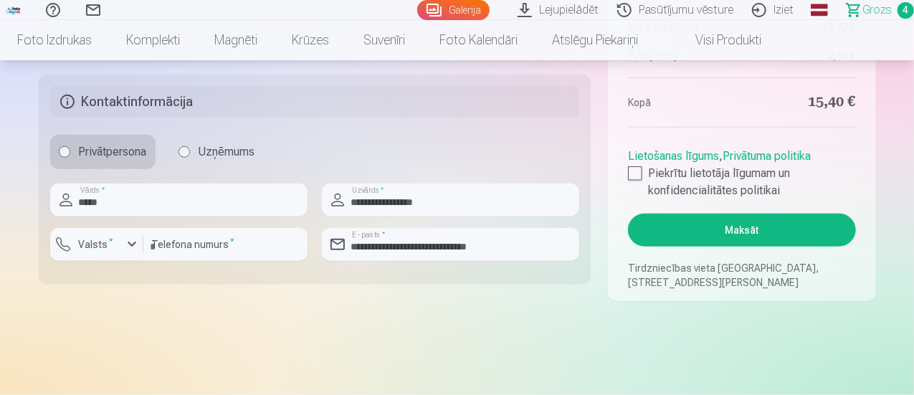
scroll to position [717, 0]
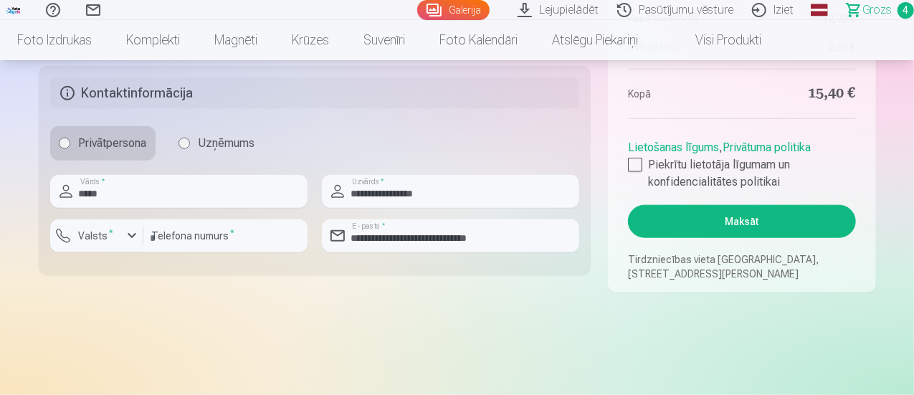
click at [739, 223] on button "Maksāt" at bounding box center [741, 221] width 227 height 33
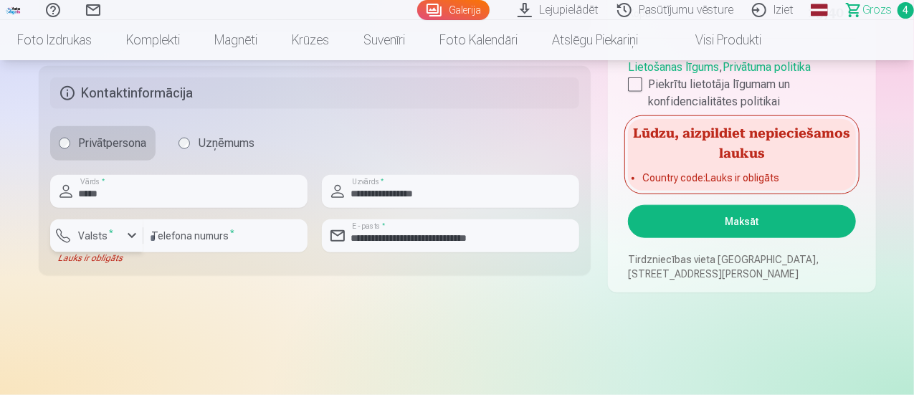
click at [133, 239] on div "button" at bounding box center [131, 235] width 17 height 17
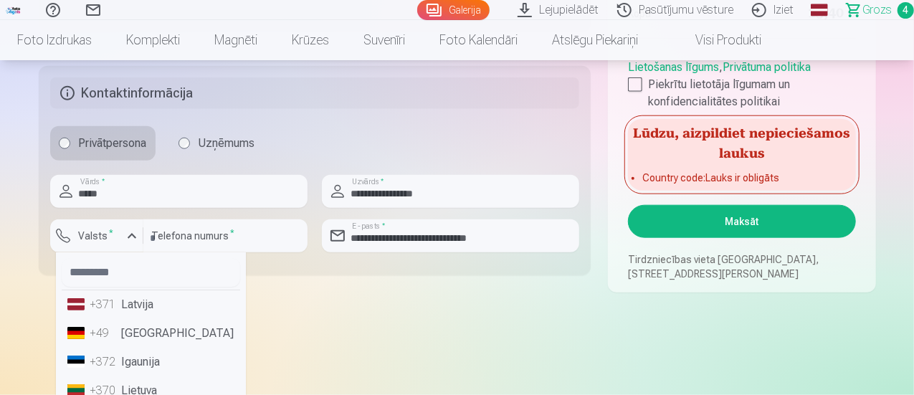
click at [146, 309] on li "+371 Latvija" at bounding box center [151, 304] width 179 height 29
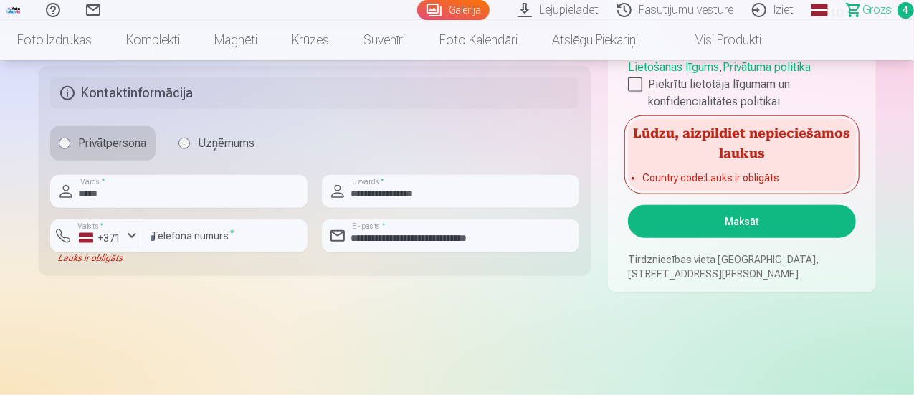
click at [715, 222] on button "Maksāt" at bounding box center [741, 221] width 227 height 33
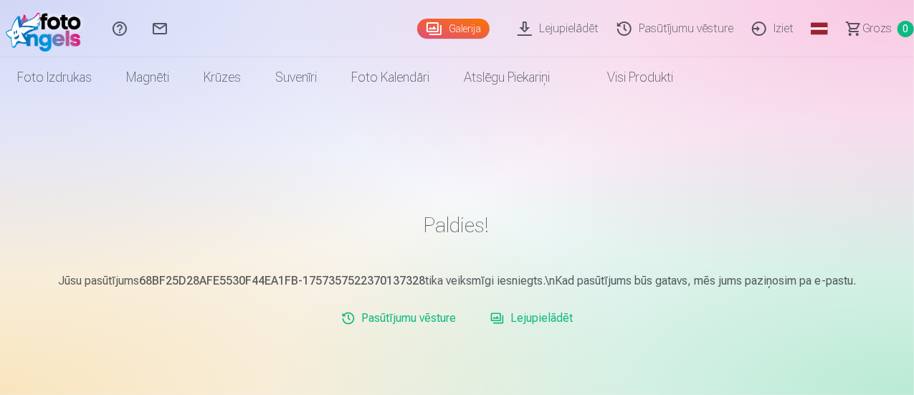
click at [538, 321] on link "Lejupielādēt" at bounding box center [532, 318] width 94 height 29
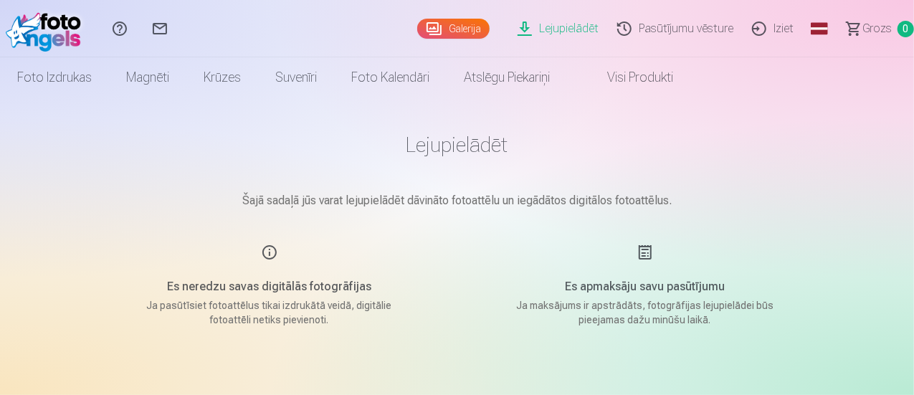
click at [468, 208] on p "Šajā sadaļā jūs varat lejupielādēt dāvināto fotoattēlu un iegādātos digitālos f…" at bounding box center [457, 200] width 717 height 17
click at [650, 252] on div "Es apmaksāju savu pasūtījumu Ja maksājums ir apstrādāts, fotogrāfijas lejupielā…" at bounding box center [645, 285] width 341 height 83
click at [520, 29] on link "Lejupielādēt" at bounding box center [561, 28] width 100 height 57
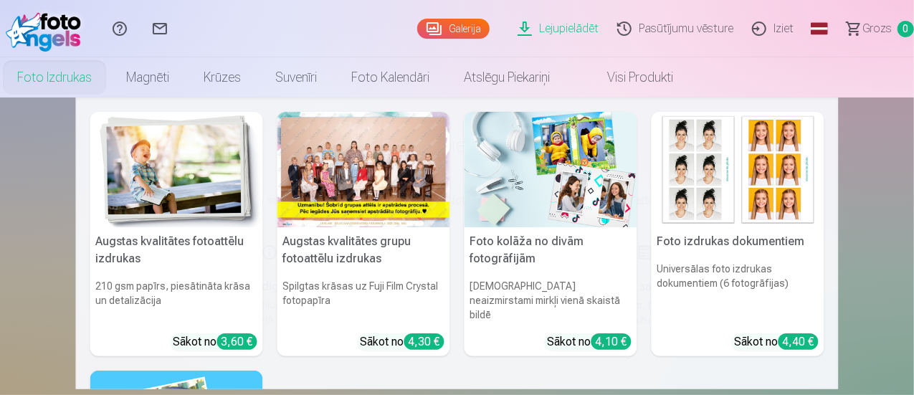
click at [109, 79] on link "Foto izdrukas" at bounding box center [54, 77] width 109 height 40
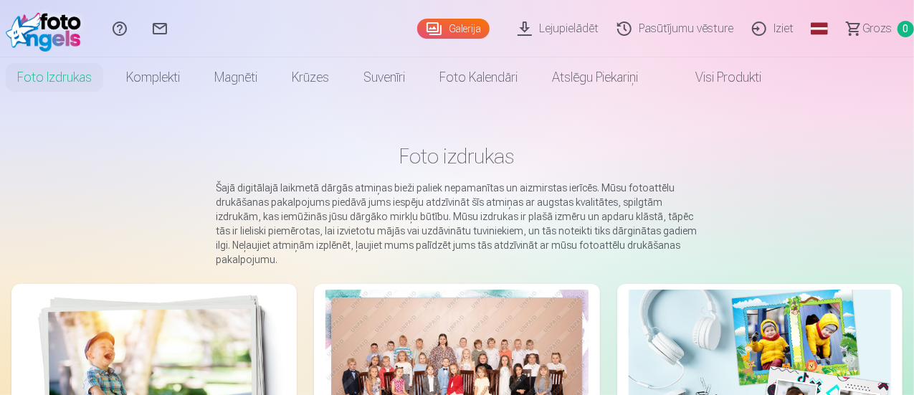
click at [779, 72] on link "Visi produkti" at bounding box center [716, 77] width 123 height 40
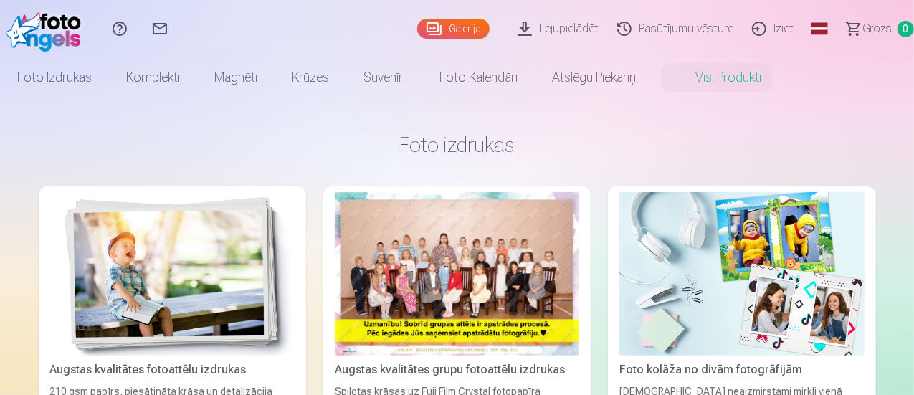
click at [424, 20] on link "Galerija" at bounding box center [453, 29] width 72 height 20
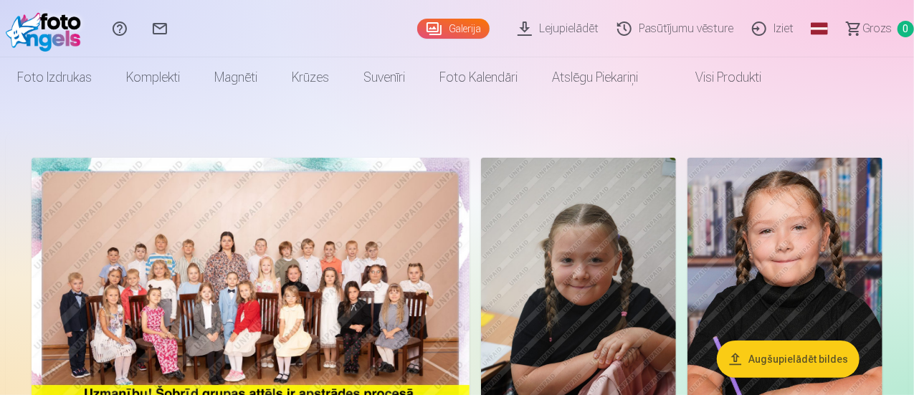
click at [757, 25] on link "Iziet" at bounding box center [775, 28] width 60 height 57
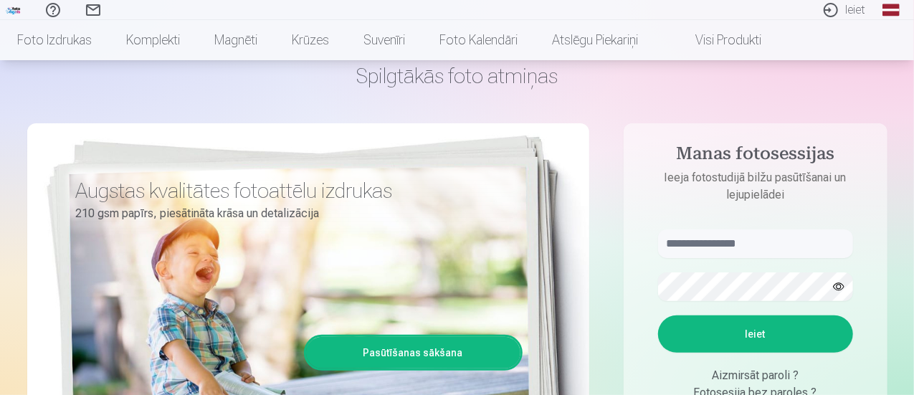
scroll to position [72, 0]
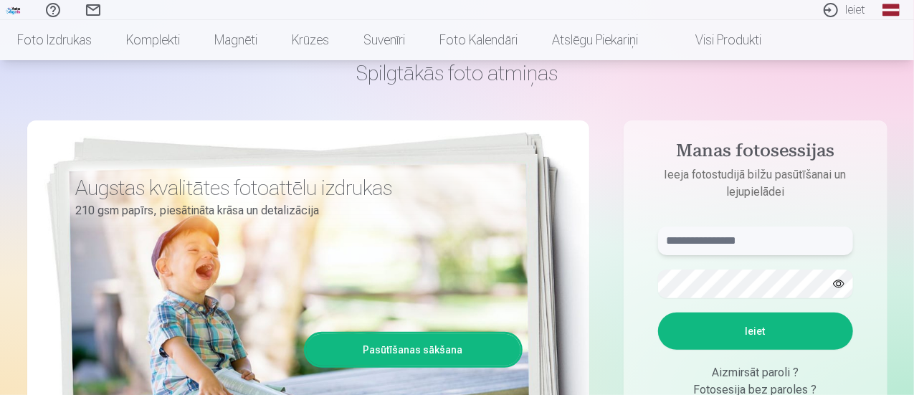
click at [763, 240] on input "text" at bounding box center [755, 241] width 195 height 29
type input "******"
